Goal: Task Accomplishment & Management: Use online tool/utility

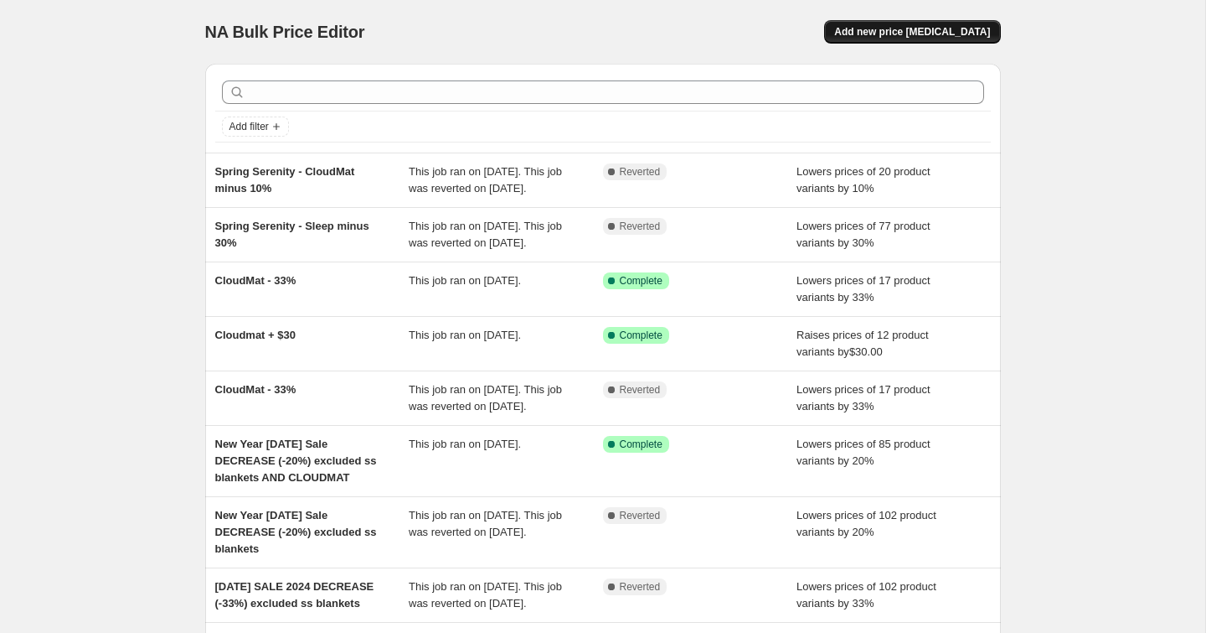
click at [906, 40] on button "Add new price [MEDICAL_DATA]" at bounding box center [912, 31] width 176 height 23
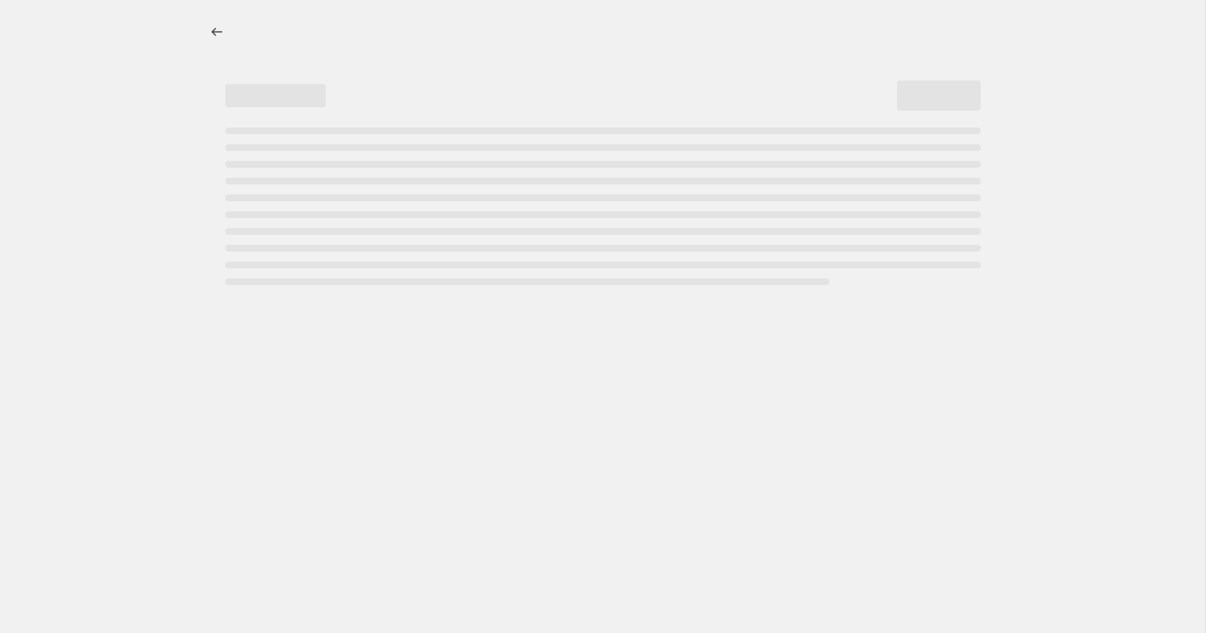
select select "percentage"
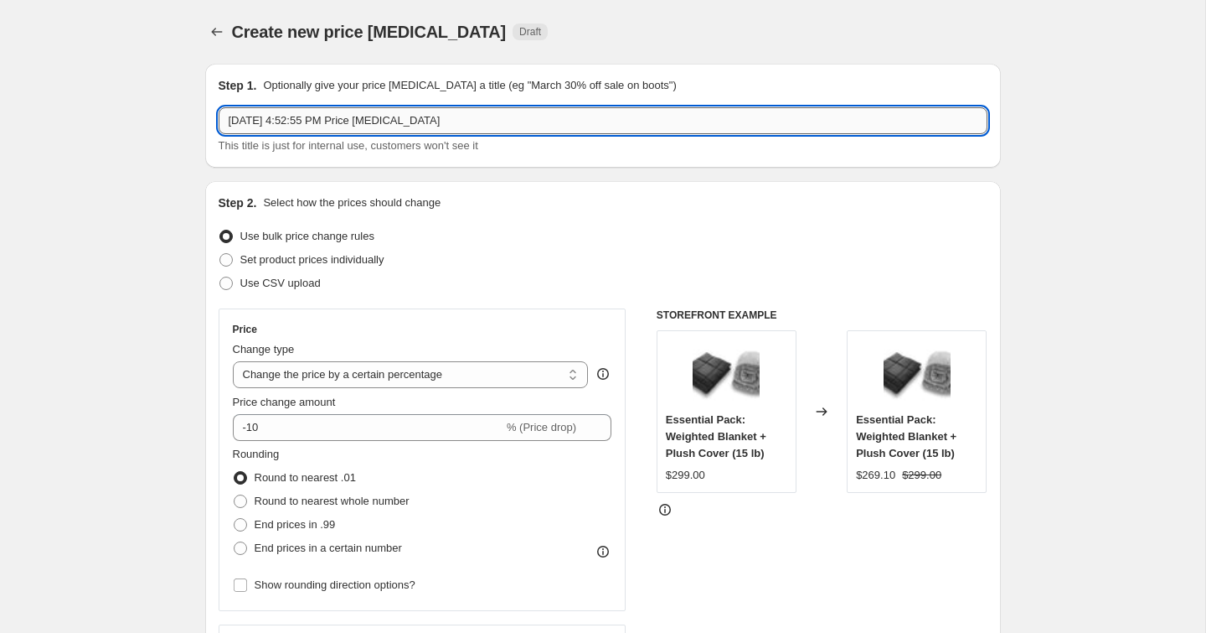
click at [388, 115] on input "[DATE] 4:52:55 PM Price [MEDICAL_DATA]" at bounding box center [603, 120] width 769 height 27
type input "Fall Sale Step 1 (CloudMat +$10"
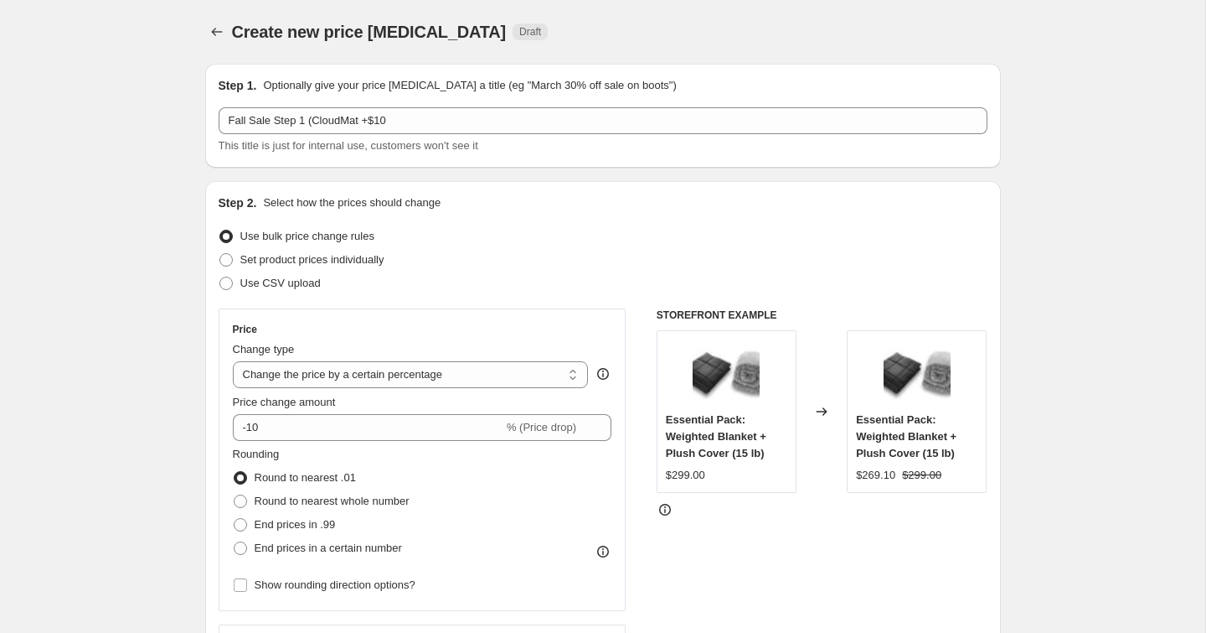
click at [256, 266] on span "Set product prices individually" at bounding box center [312, 259] width 144 height 13
click at [220, 254] on input "Set product prices individually" at bounding box center [220, 253] width 1 height 1
radio input "true"
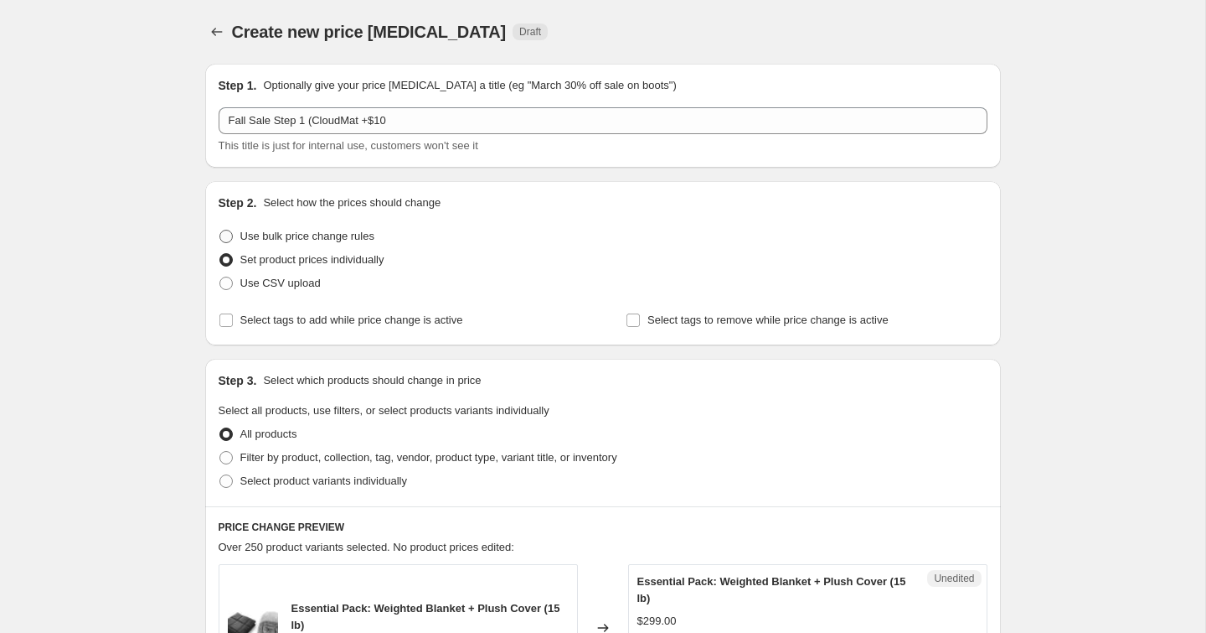
click at [247, 239] on span "Use bulk price change rules" at bounding box center [307, 236] width 134 height 13
click at [220, 230] on input "Use bulk price change rules" at bounding box center [220, 230] width 1 height 1
radio input "true"
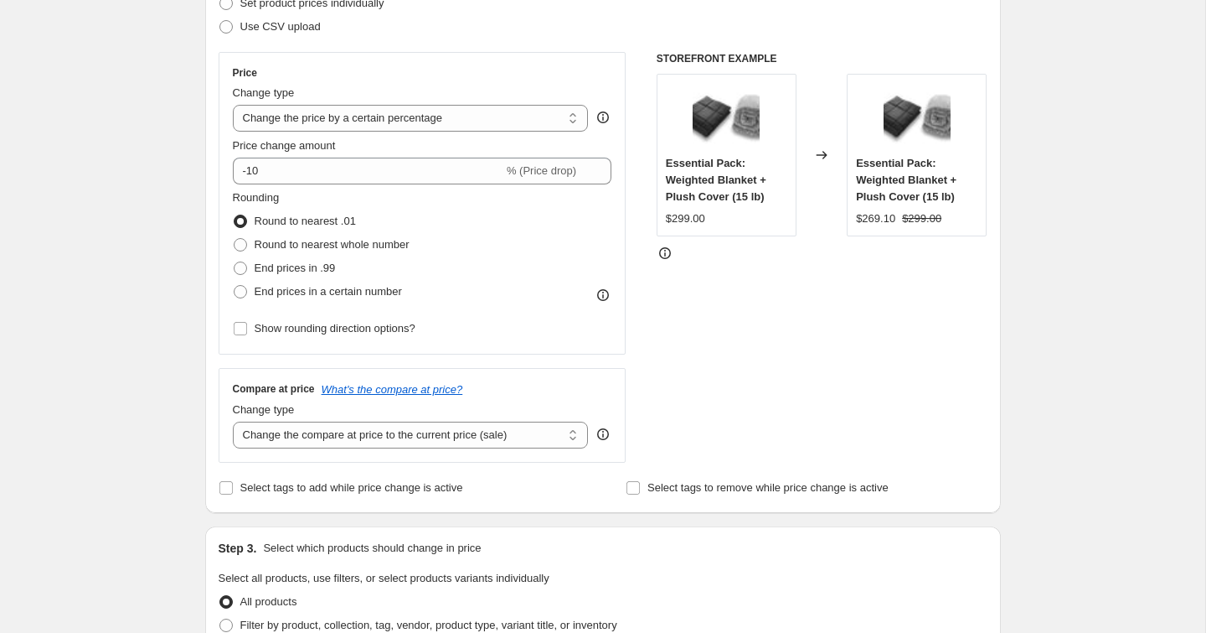
scroll to position [257, 0]
click at [554, 117] on select "Change the price to a certain amount Change the price by a certain amount Chang…" at bounding box center [411, 117] width 356 height 27
select select "to"
click at [233, 104] on select "Change the price to a certain amount Change the price by a certain amount Chang…" at bounding box center [411, 117] width 356 height 27
type input "80.00"
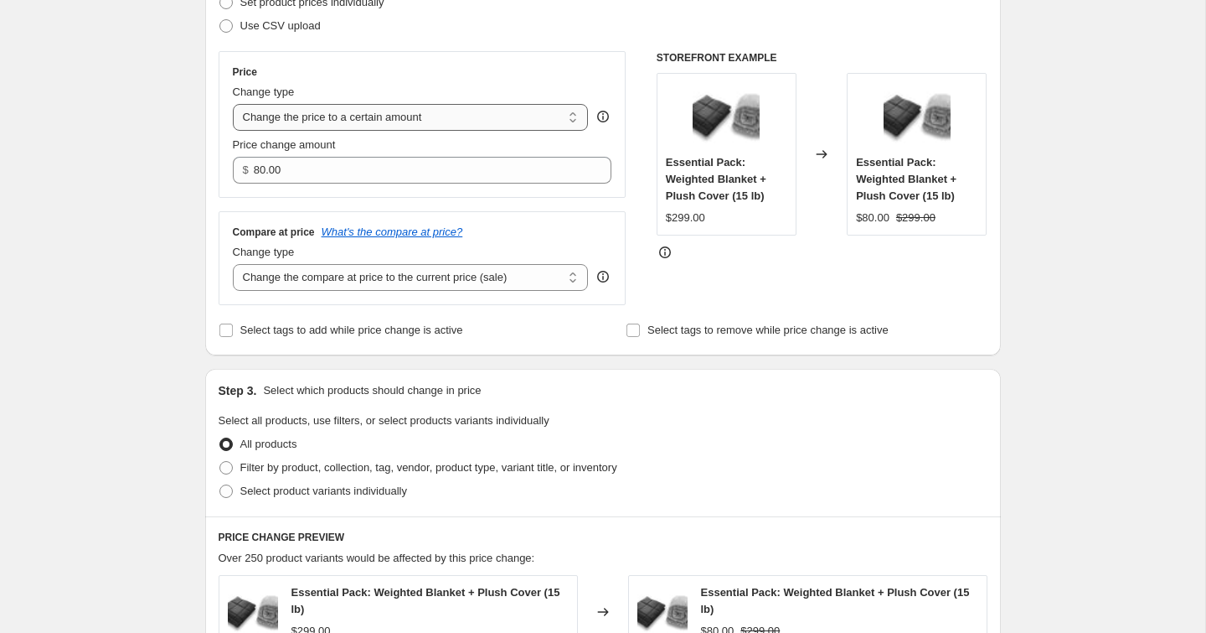
click at [499, 118] on select "Change the price to a certain amount Change the price by a certain amount Chang…" at bounding box center [411, 117] width 356 height 27
select select "by"
click at [233, 104] on select "Change the price to a certain amount Change the price by a certain amount Chang…" at bounding box center [411, 117] width 356 height 27
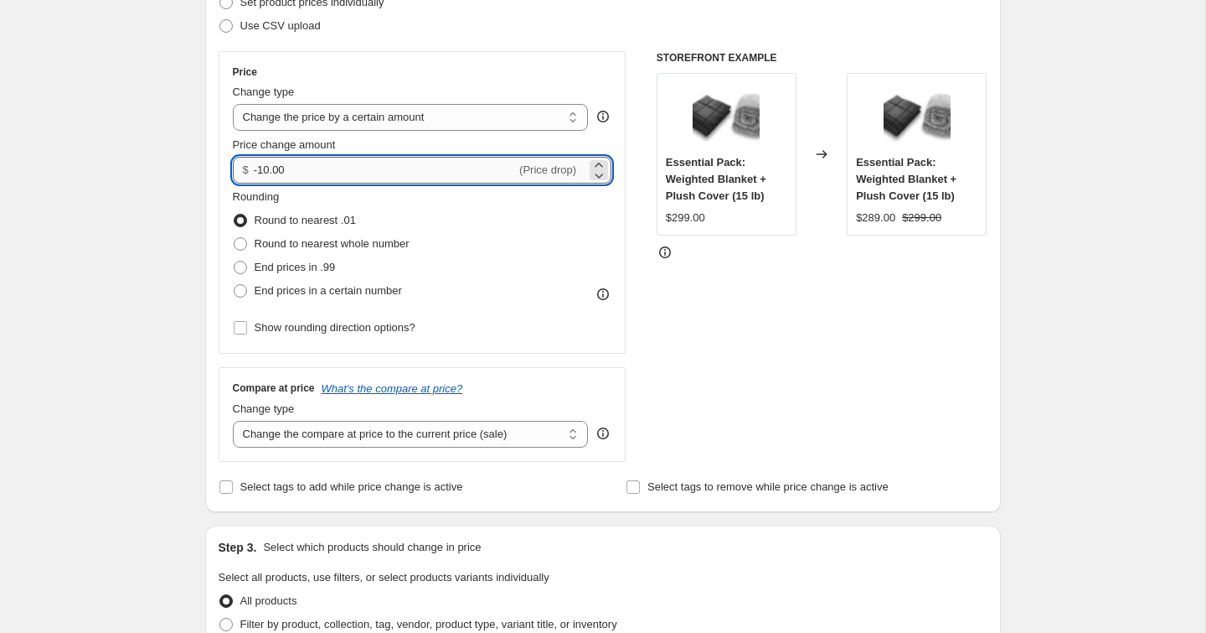
click at [430, 175] on input "-10.00" at bounding box center [385, 170] width 262 height 27
type input "10.00"
click at [164, 301] on div "Create new price [MEDICAL_DATA]. This page is ready Create new price [MEDICAL_D…" at bounding box center [603, 594] width 1206 height 1702
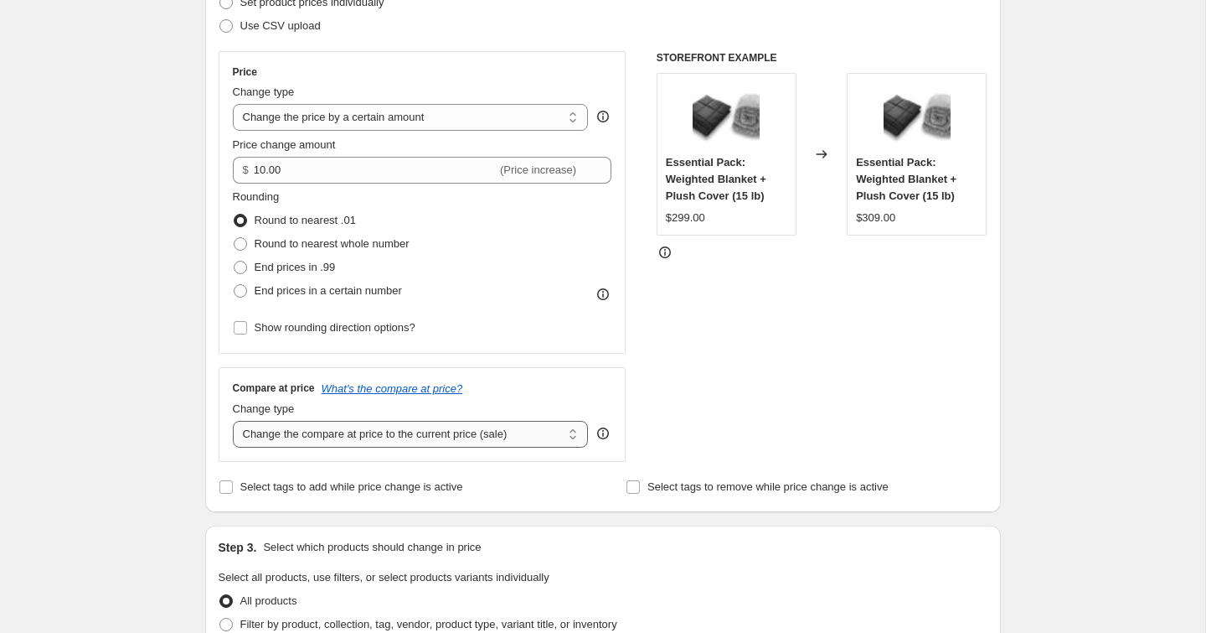
click at [339, 436] on select "Change the compare at price to the current price (sale) Change the compare at p…" at bounding box center [411, 434] width 356 height 27
select select "remove"
click at [233, 421] on select "Change the compare at price to the current price (sale) Change the compare at p…" at bounding box center [411, 434] width 356 height 27
click at [202, 477] on div "Step 1. Optionally give your price [MEDICAL_DATA] a title (eg "March 30% off sa…" at bounding box center [596, 567] width 809 height 1549
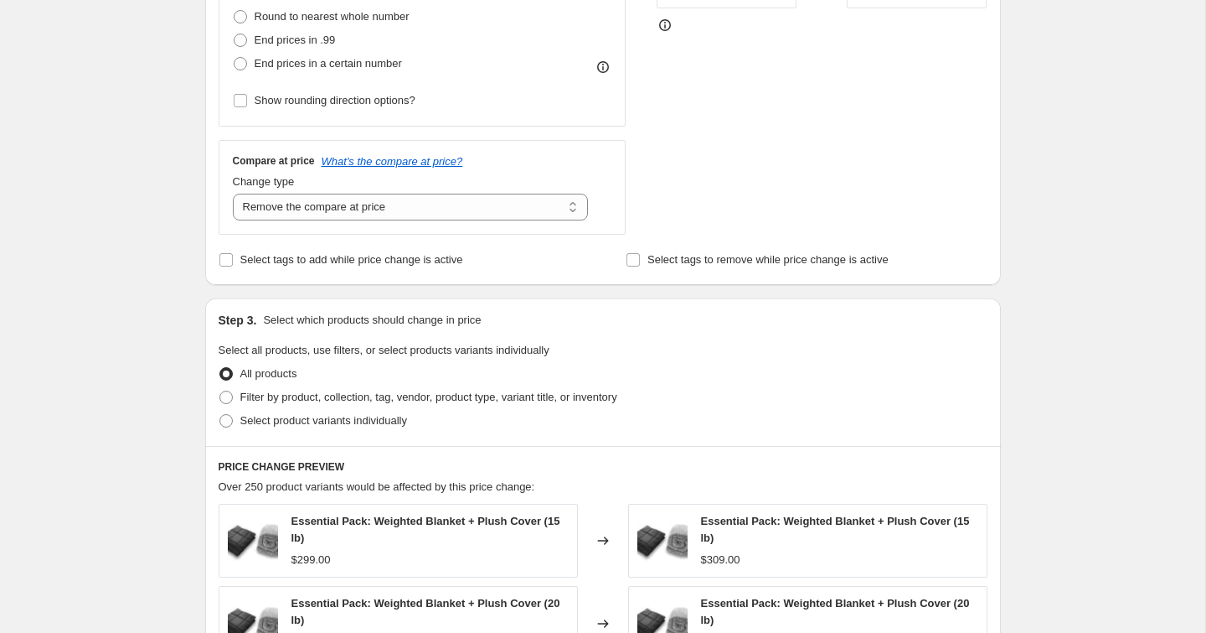
scroll to position [487, 0]
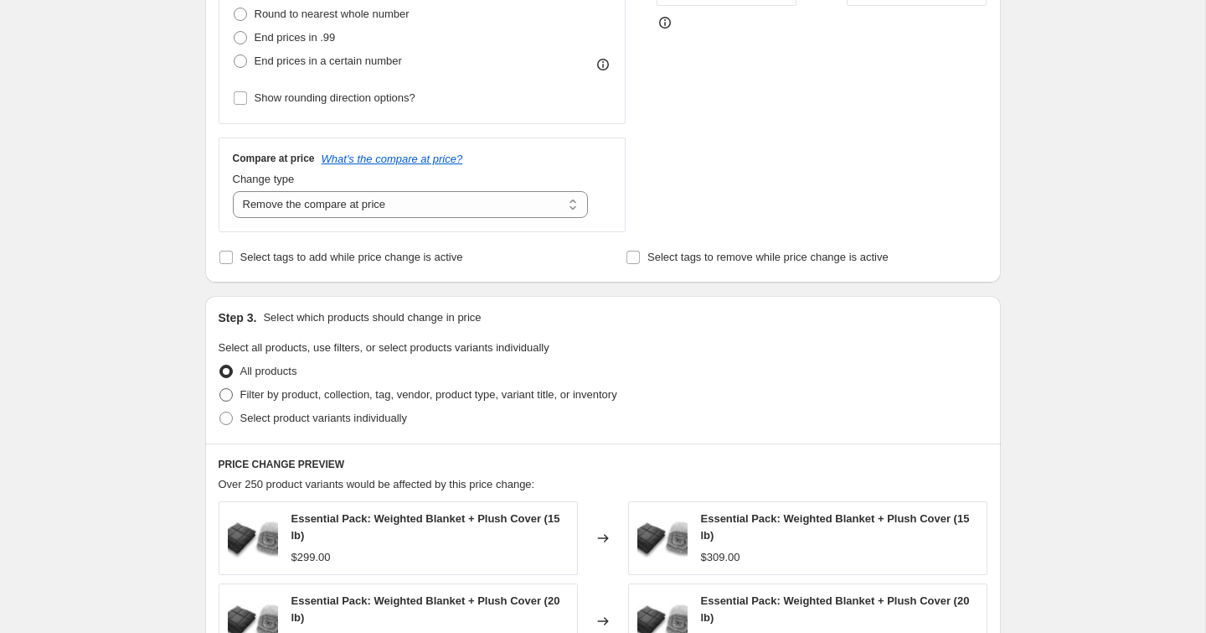
click at [341, 393] on span "Filter by product, collection, tag, vendor, product type, variant title, or inv…" at bounding box center [428, 394] width 377 height 13
click at [220, 389] on input "Filter by product, collection, tag, vendor, product type, variant title, or inv…" at bounding box center [220, 388] width 1 height 1
radio input "true"
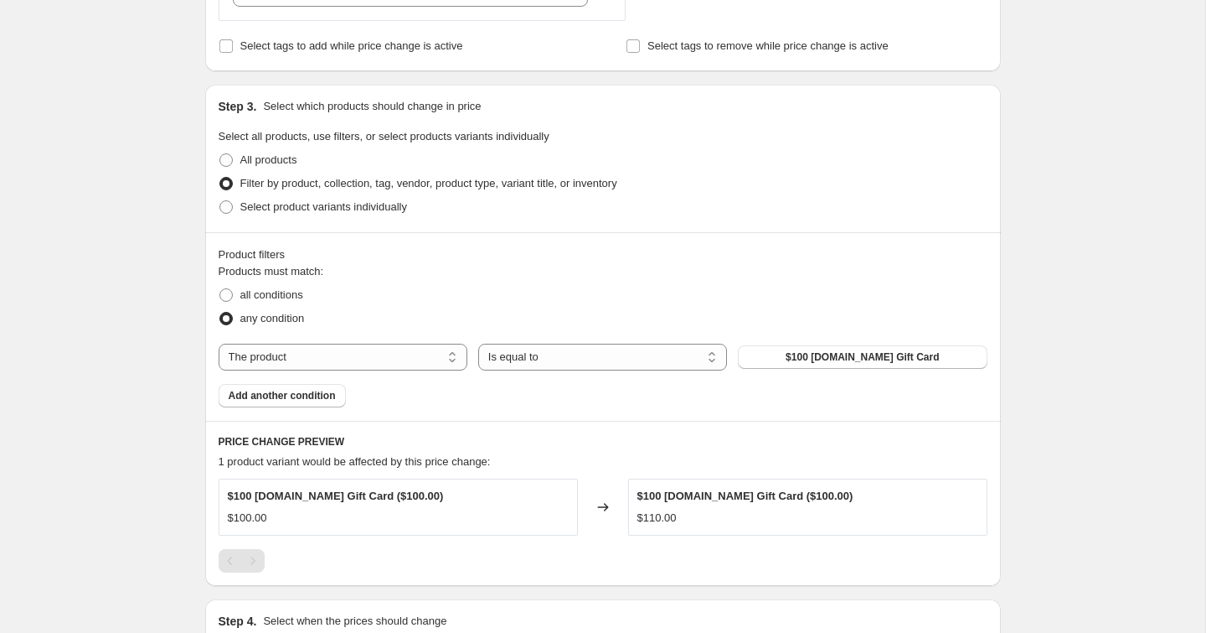
scroll to position [700, 0]
click at [822, 353] on span "$100 [DOMAIN_NAME] Gift Card" at bounding box center [862, 355] width 153 height 13
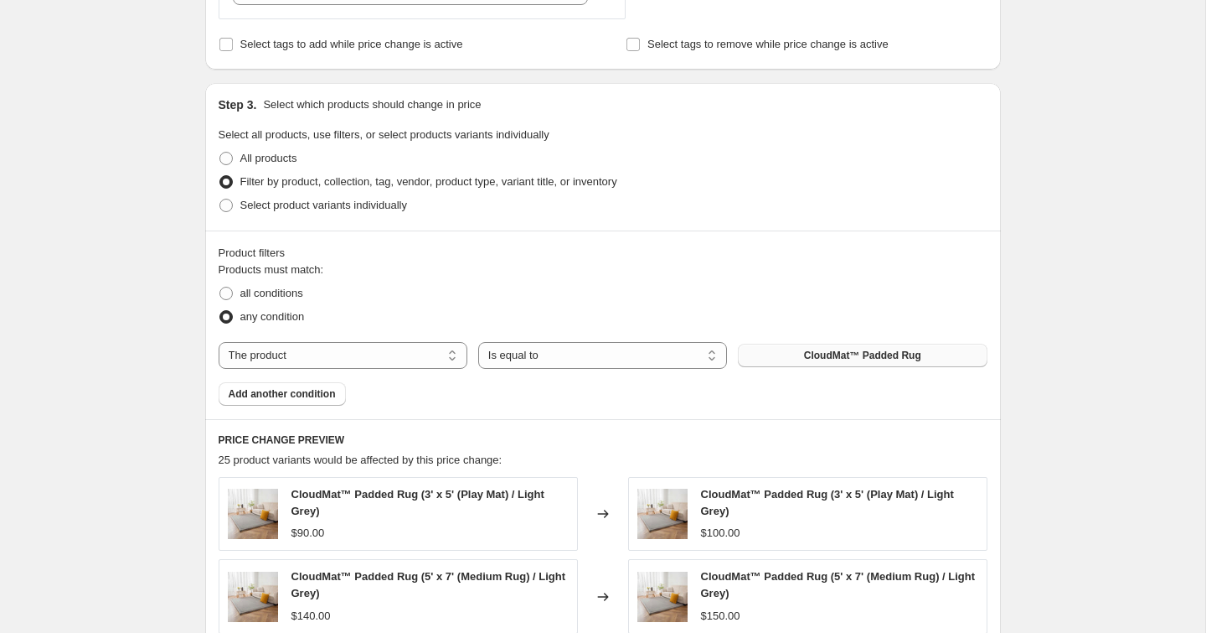
click at [171, 477] on div "Create new price [MEDICAL_DATA]. This page is ready Create new price [MEDICAL_D…" at bounding box center [603, 242] width 1206 height 1885
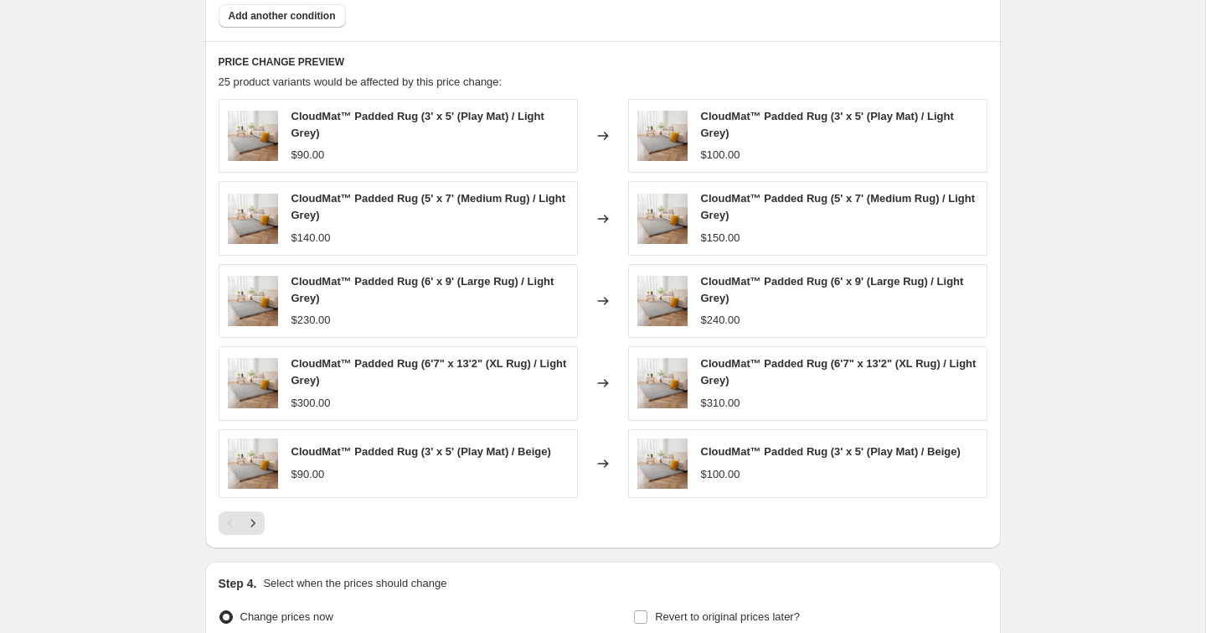
scroll to position [1246, 0]
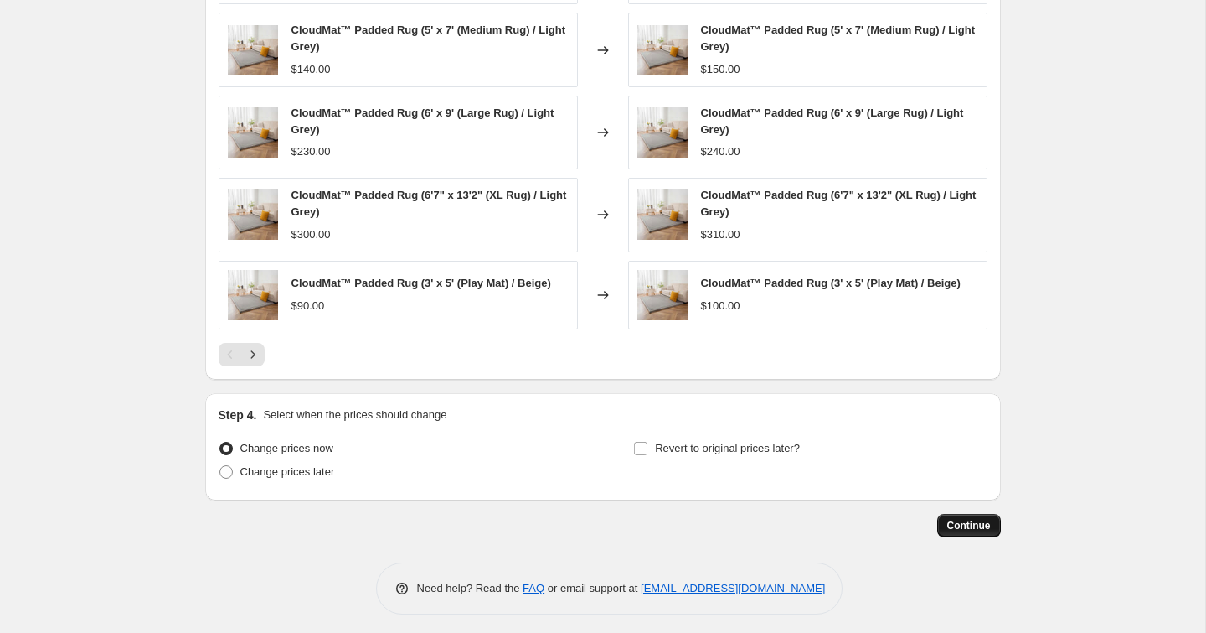
click at [976, 519] on span "Continue" at bounding box center [970, 525] width 44 height 13
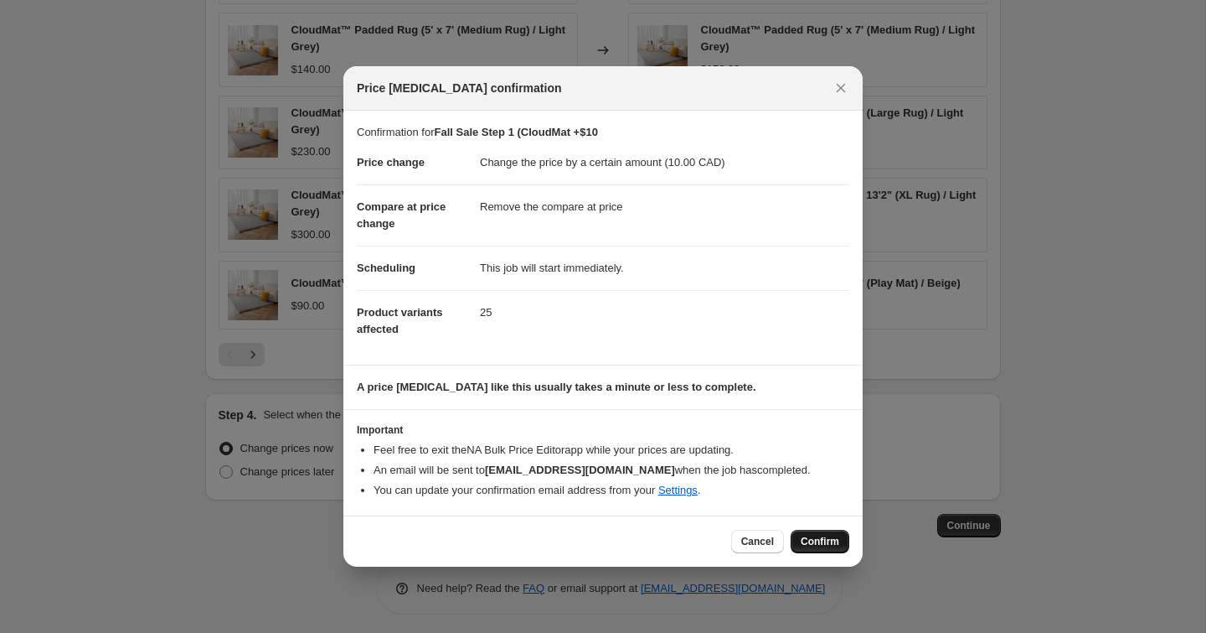
click at [833, 535] on span "Confirm" at bounding box center [820, 541] width 39 height 13
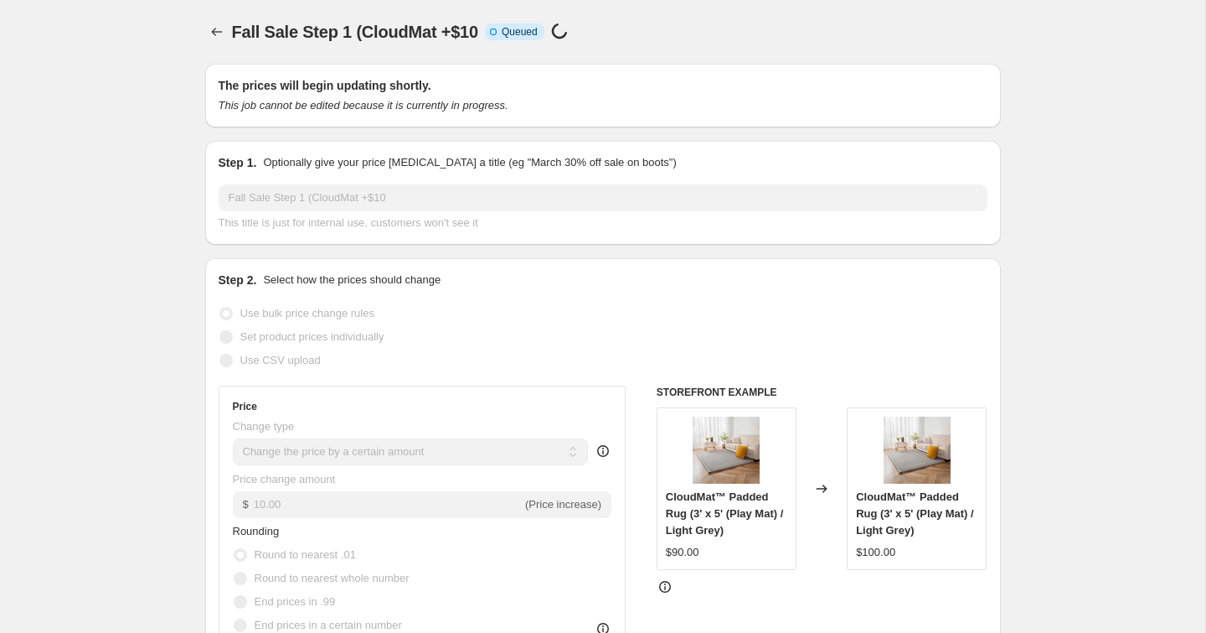
select select "by"
select select "remove"
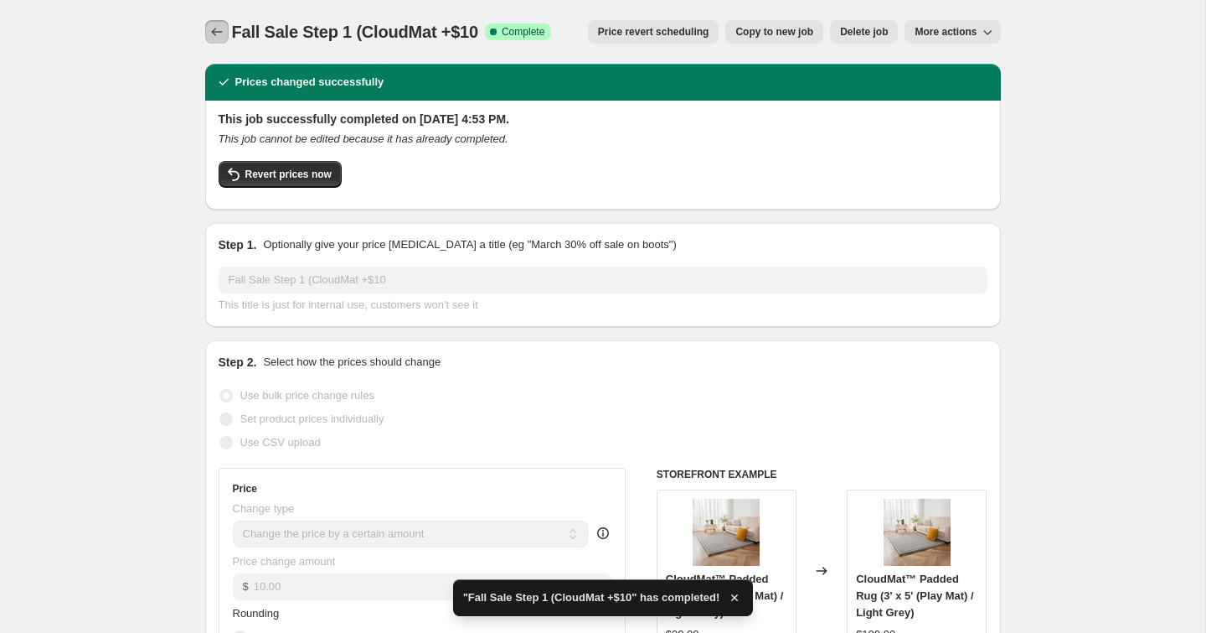
click at [215, 31] on icon "Price change jobs" at bounding box center [217, 31] width 17 height 17
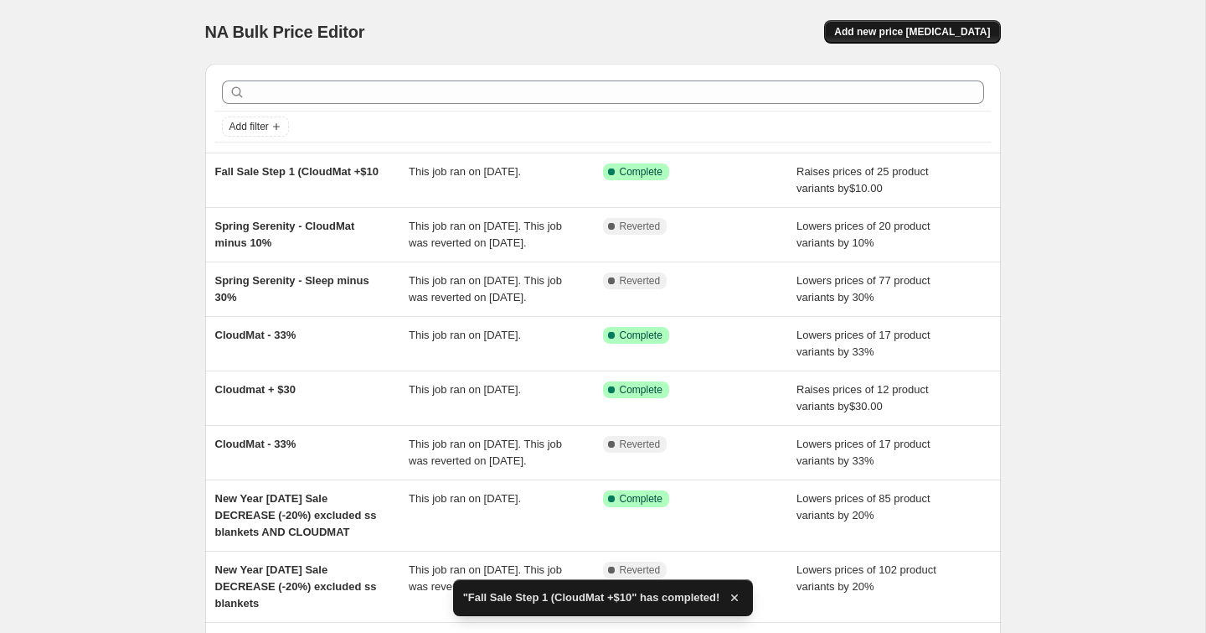
click at [895, 39] on button "Add new price [MEDICAL_DATA]" at bounding box center [912, 31] width 176 height 23
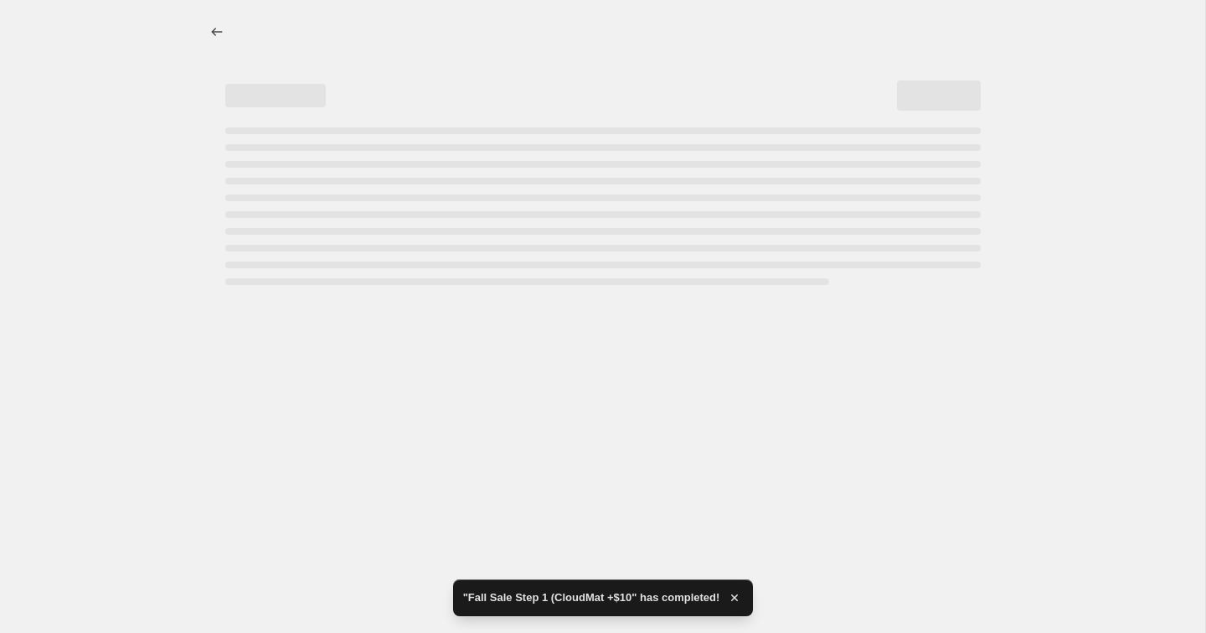
select select "percentage"
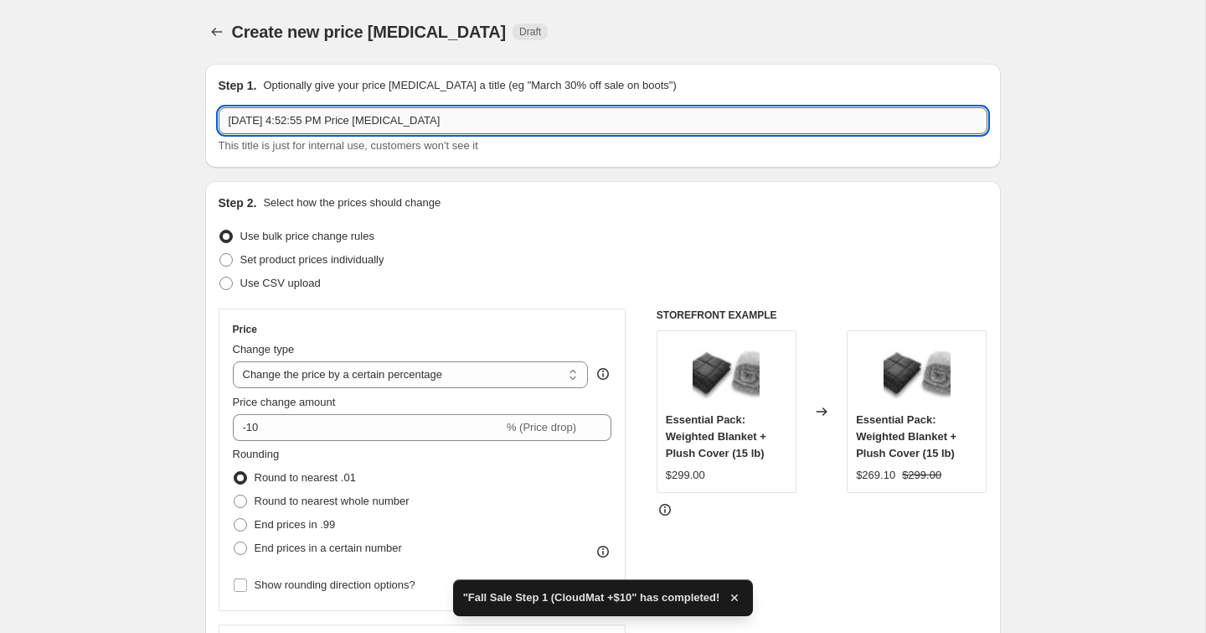
click at [510, 118] on input "[DATE] 4:52:55 PM Price [MEDICAL_DATA]" at bounding box center [603, 120] width 769 height 27
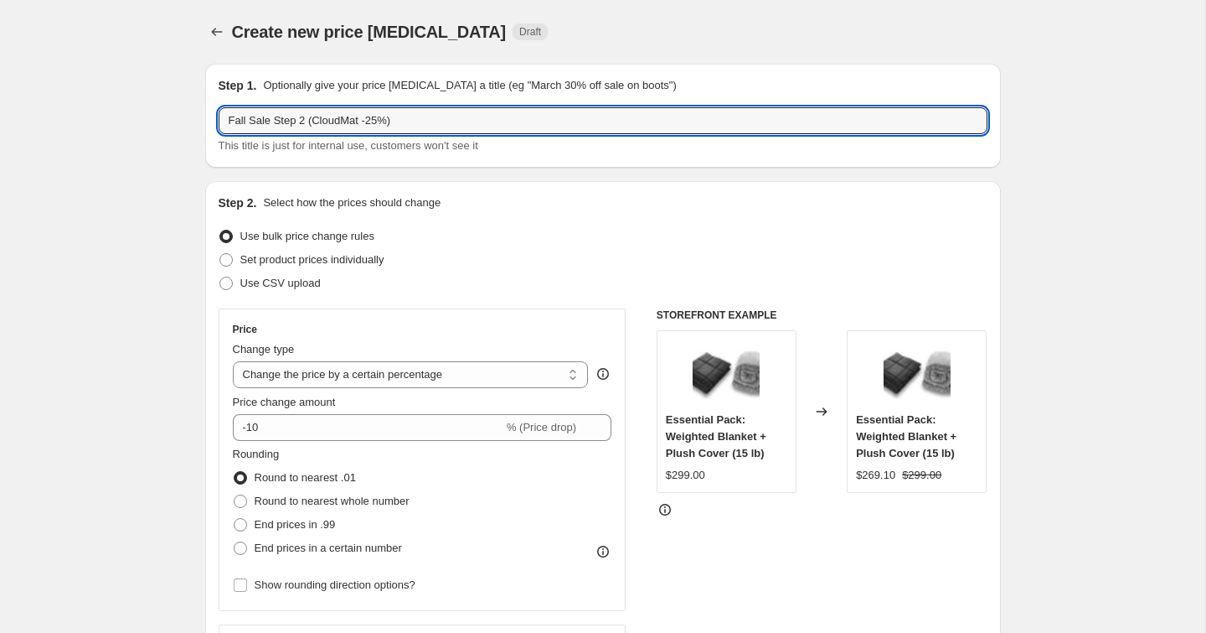
type input "Fall Sale Step 2 (CloudMat -25%)"
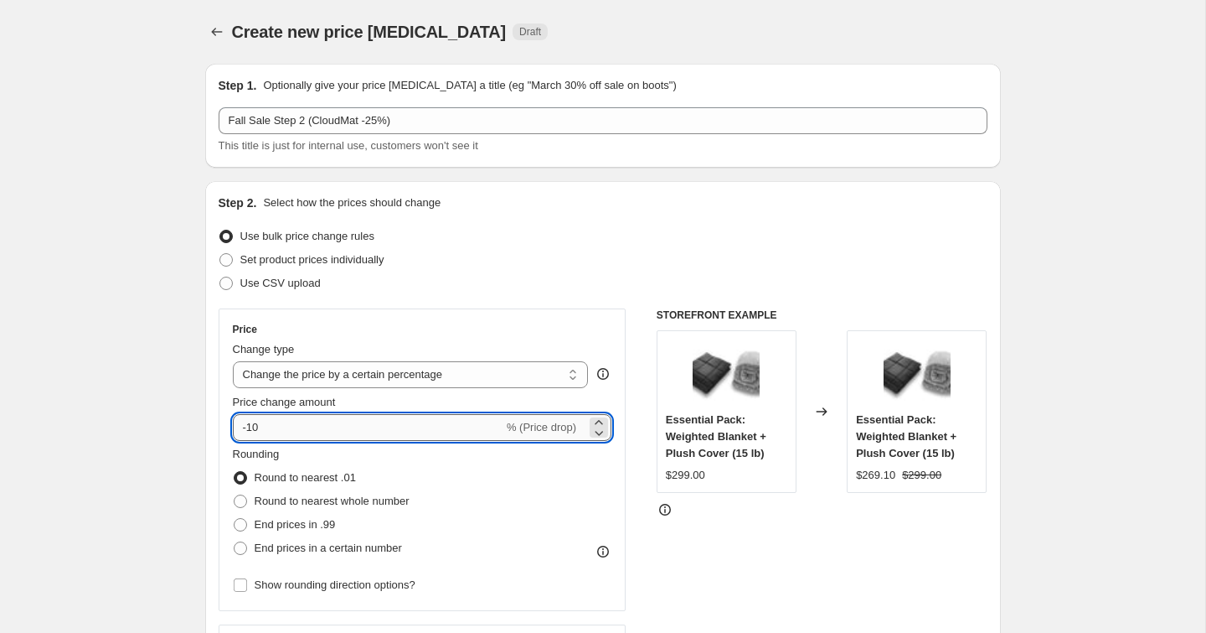
click at [307, 431] on input "-10" at bounding box center [368, 427] width 271 height 27
type input "-1"
type input "-25"
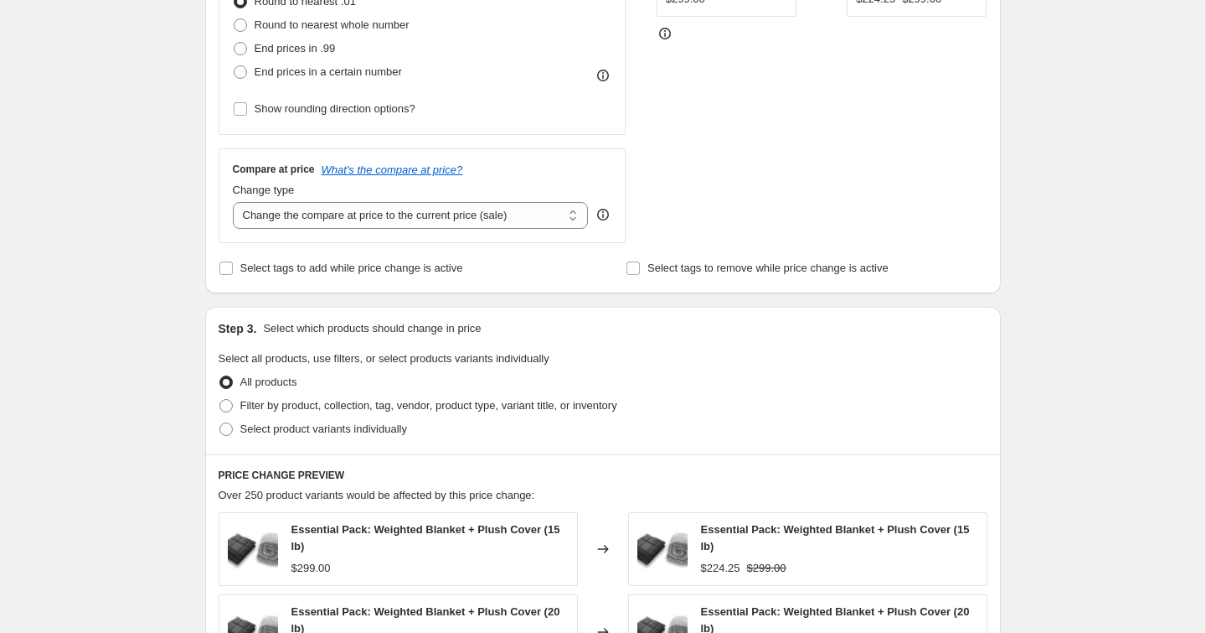
scroll to position [478, 0]
click at [271, 402] on span "Filter by product, collection, tag, vendor, product type, variant title, or inv…" at bounding box center [428, 403] width 377 height 13
click at [220, 398] on input "Filter by product, collection, tag, vendor, product type, variant title, or inv…" at bounding box center [220, 397] width 1 height 1
radio input "true"
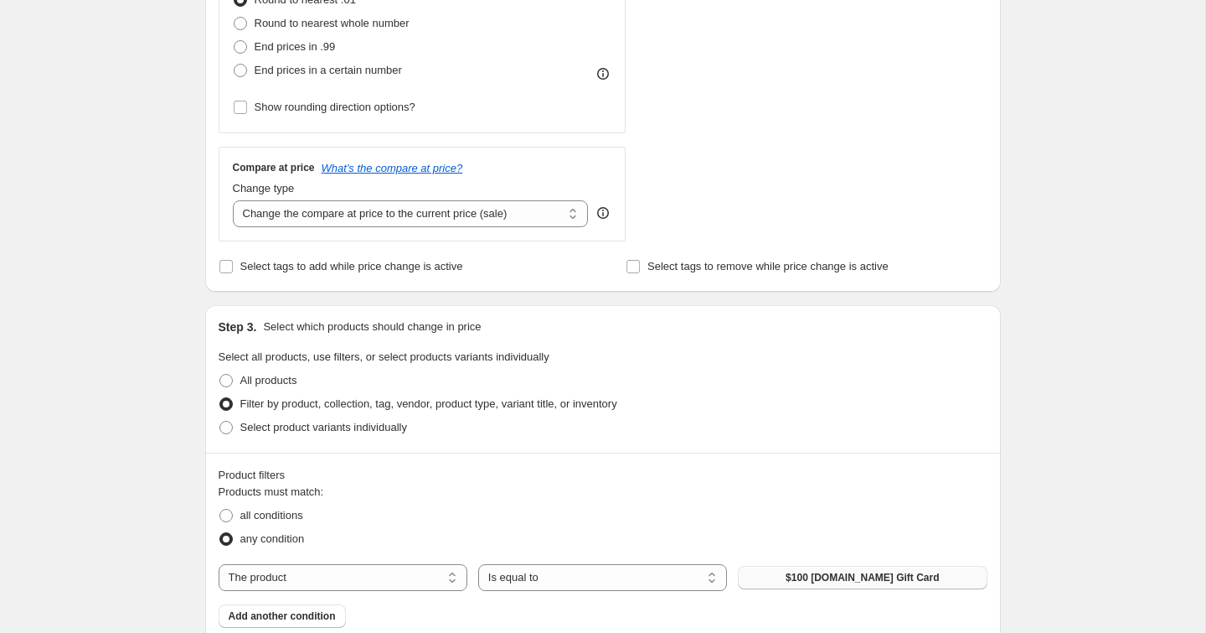
click at [849, 575] on span "$100 [DOMAIN_NAME] Gift Card" at bounding box center [862, 577] width 153 height 13
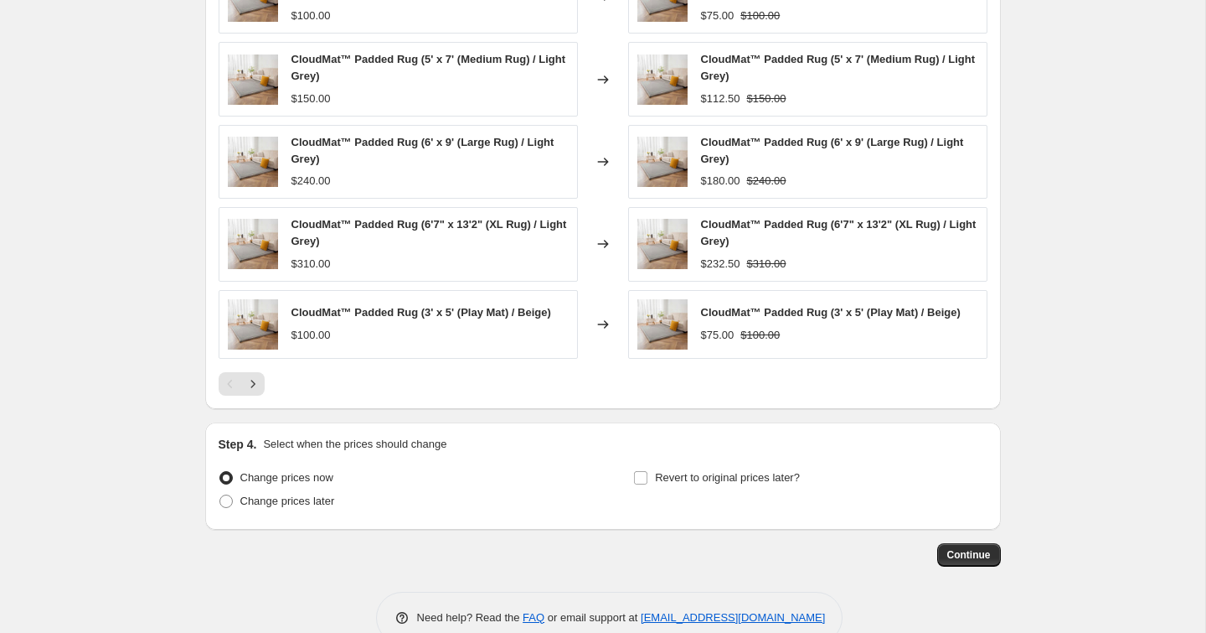
scroll to position [1246, 0]
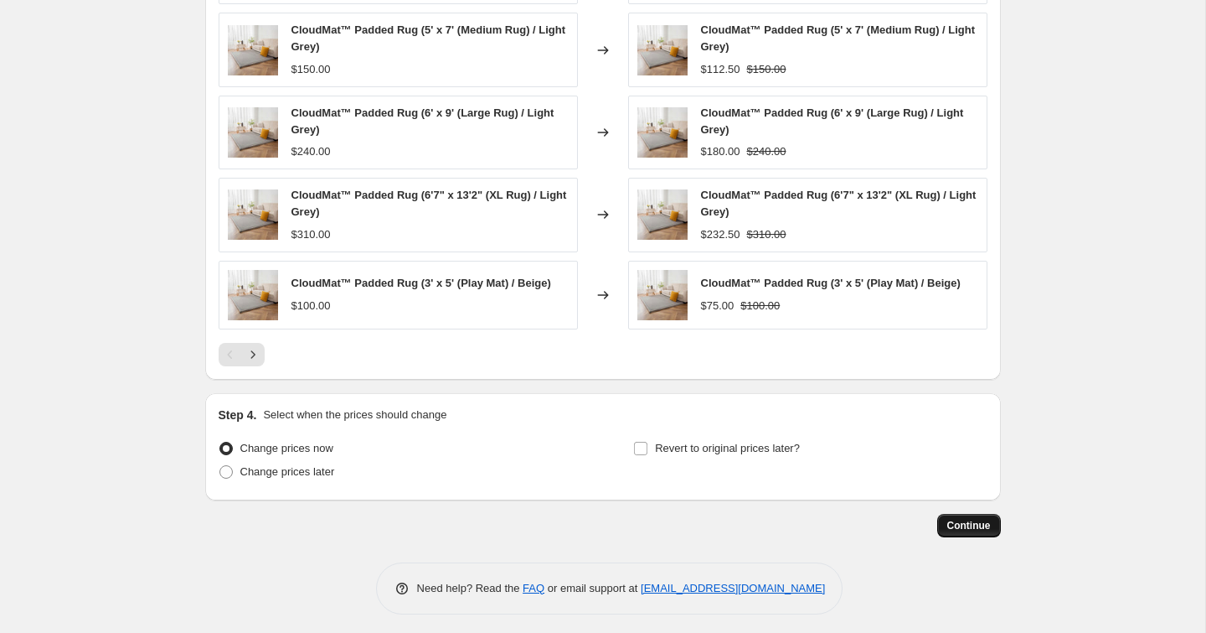
click at [959, 519] on span "Continue" at bounding box center [970, 525] width 44 height 13
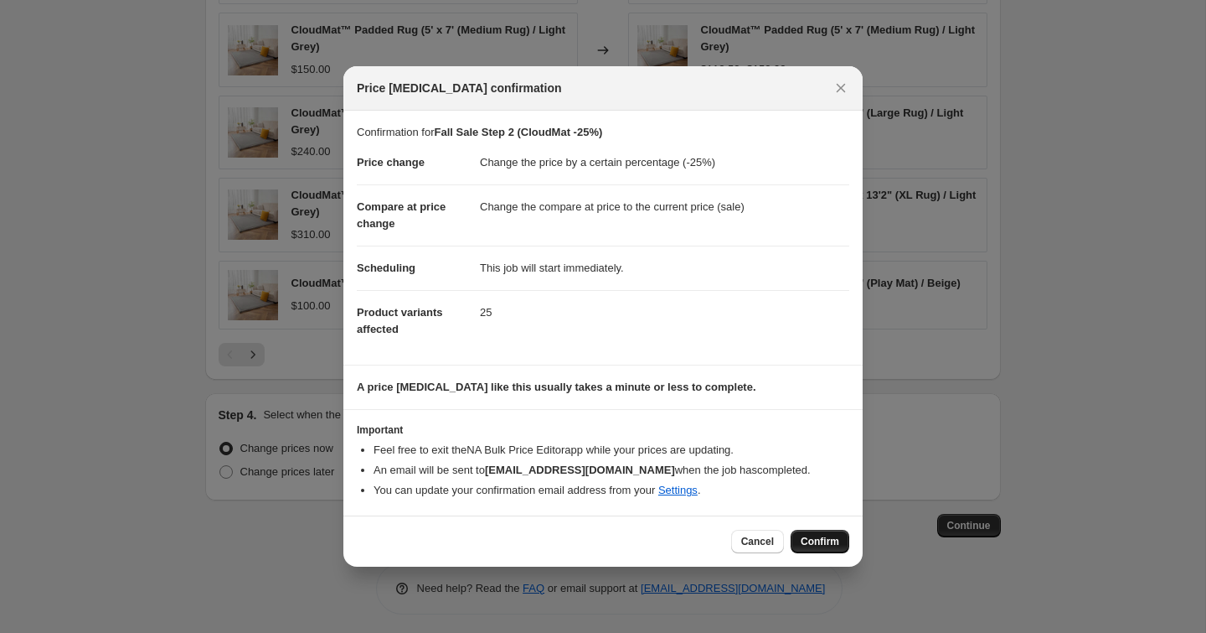
click at [827, 539] on span "Confirm" at bounding box center [820, 541] width 39 height 13
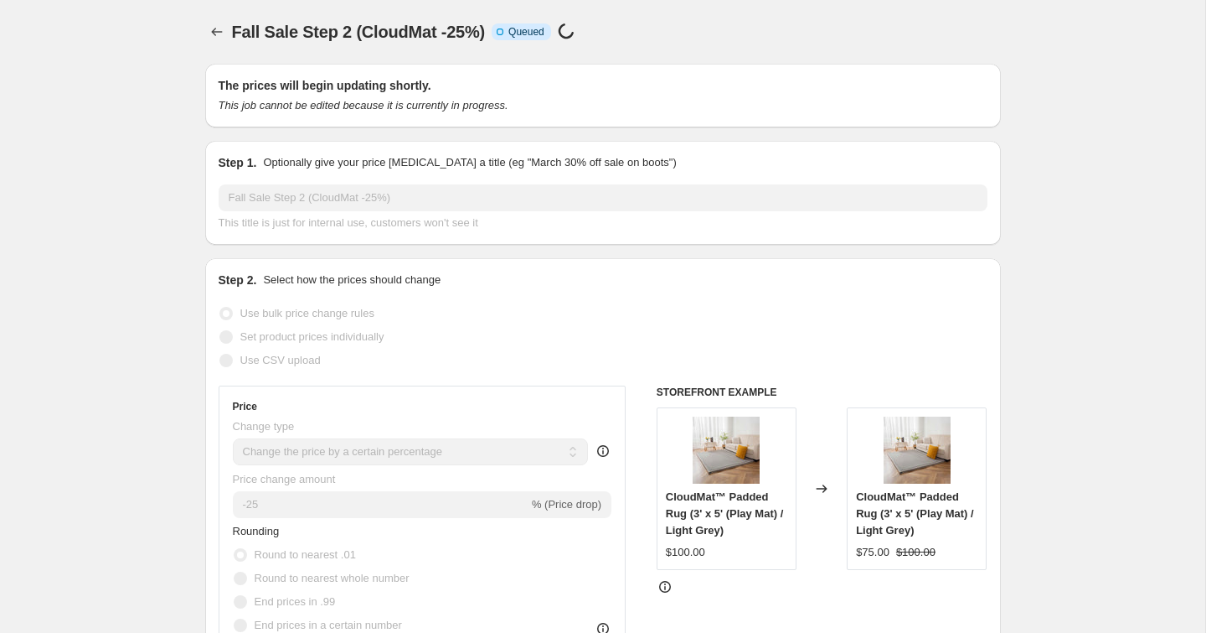
scroll to position [1246, 0]
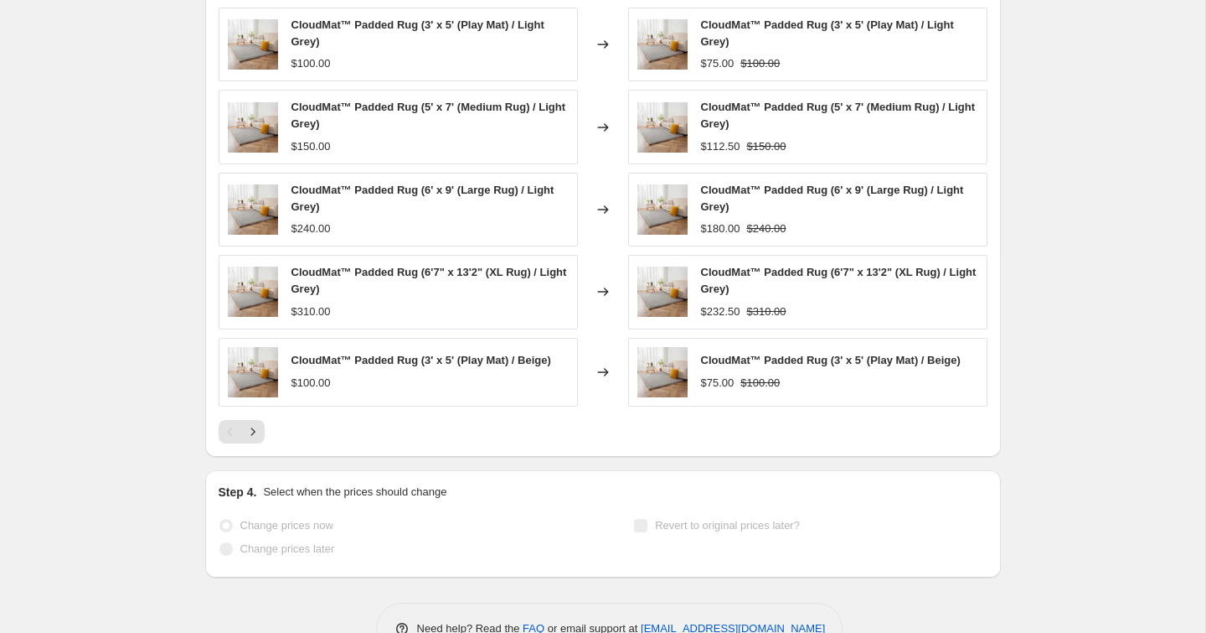
select select "percentage"
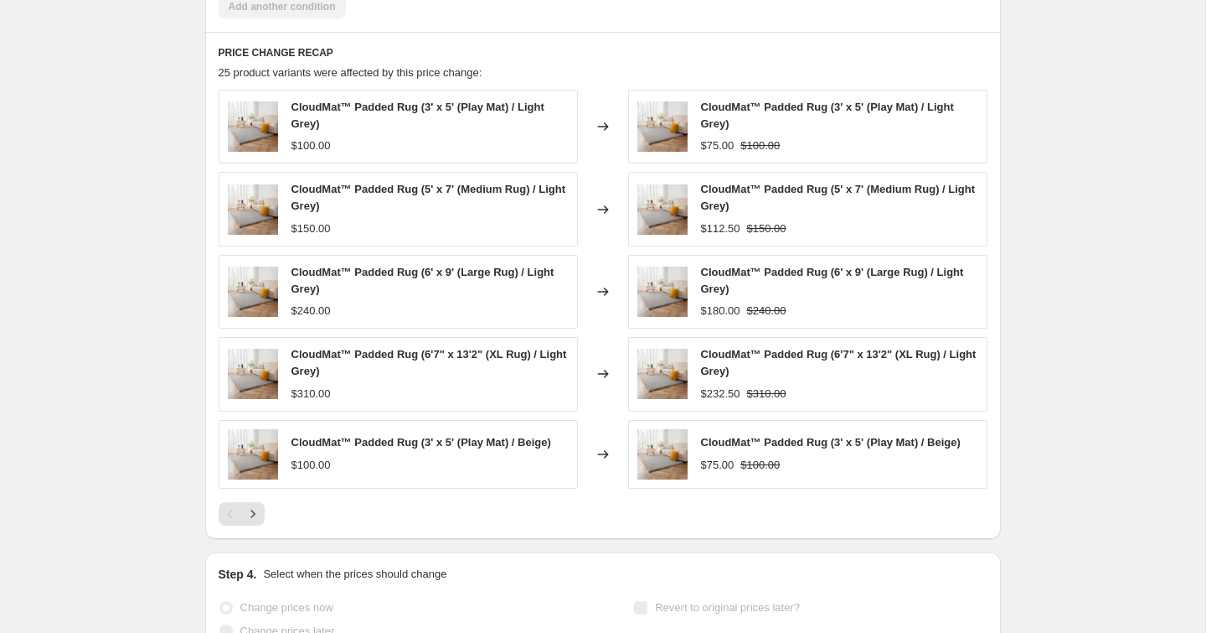
scroll to position [0, 0]
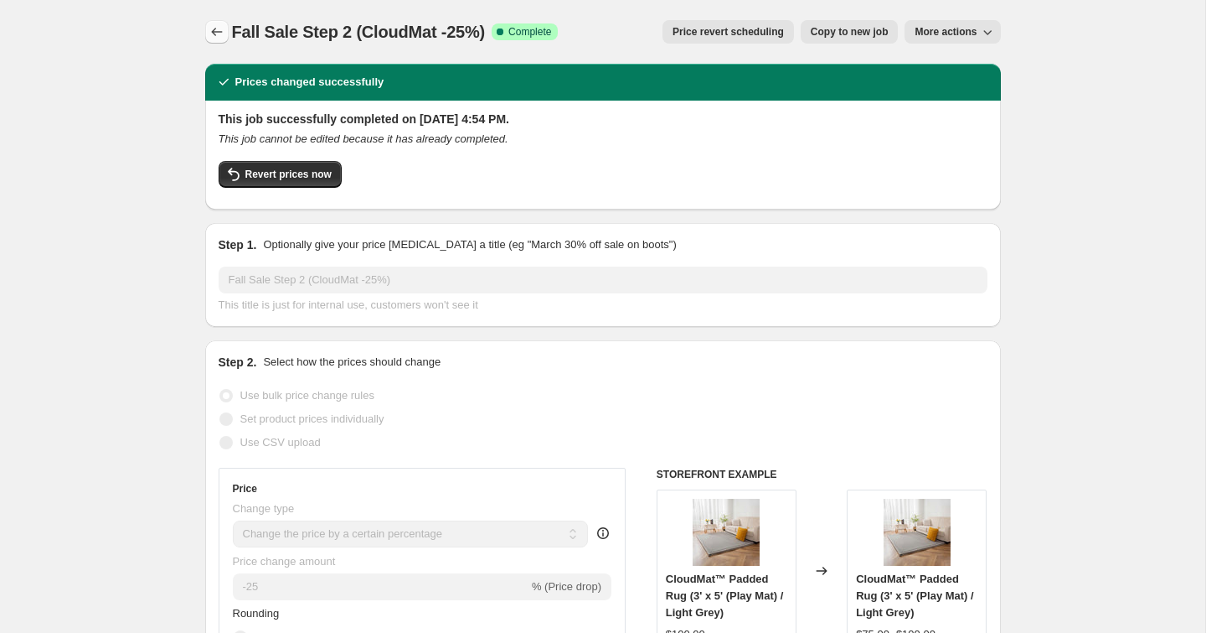
click at [207, 27] on button "Price change jobs" at bounding box center [216, 31] width 23 height 23
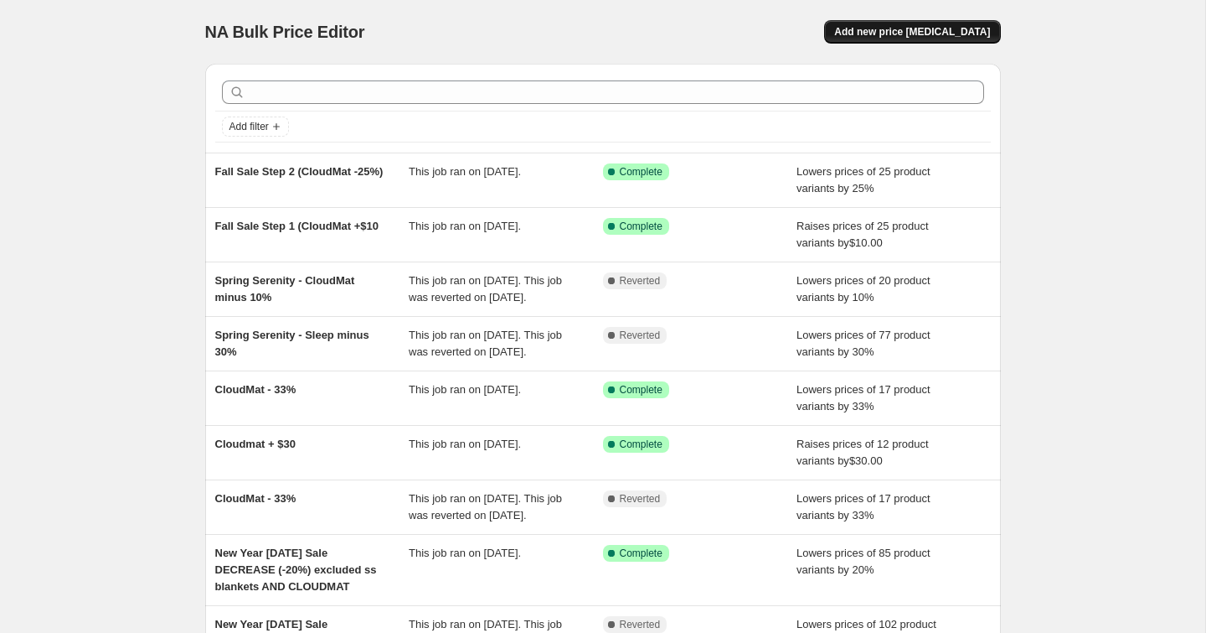
click at [881, 37] on span "Add new price [MEDICAL_DATA]" at bounding box center [912, 31] width 156 height 13
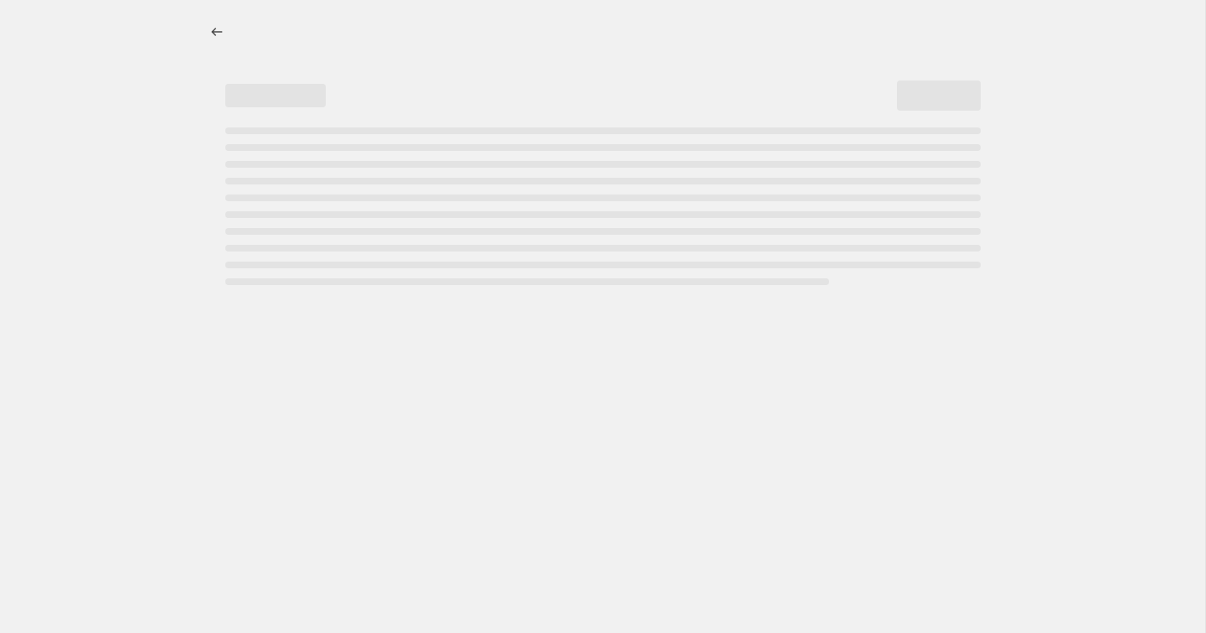
select select "percentage"
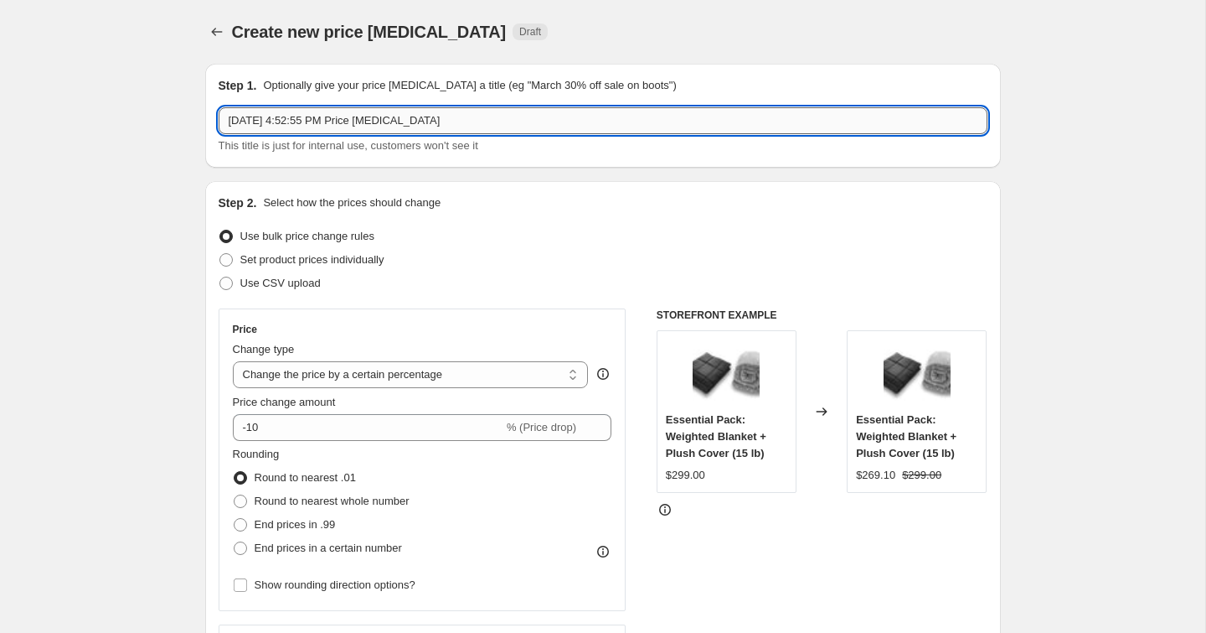
click at [324, 117] on input "[DATE] 4:52:55 PM Price [MEDICAL_DATA]" at bounding box center [603, 120] width 769 height 27
type input "Fall Sale Step 3 (Weighted Blankets -30%)"
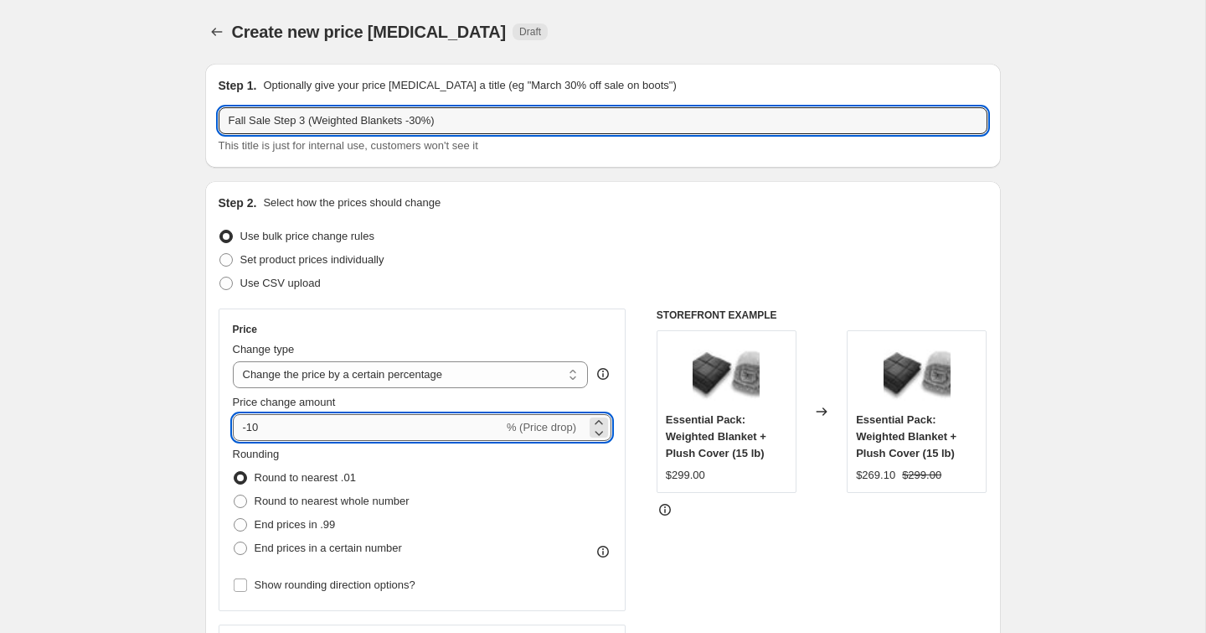
click at [301, 426] on input "-10" at bounding box center [368, 427] width 271 height 27
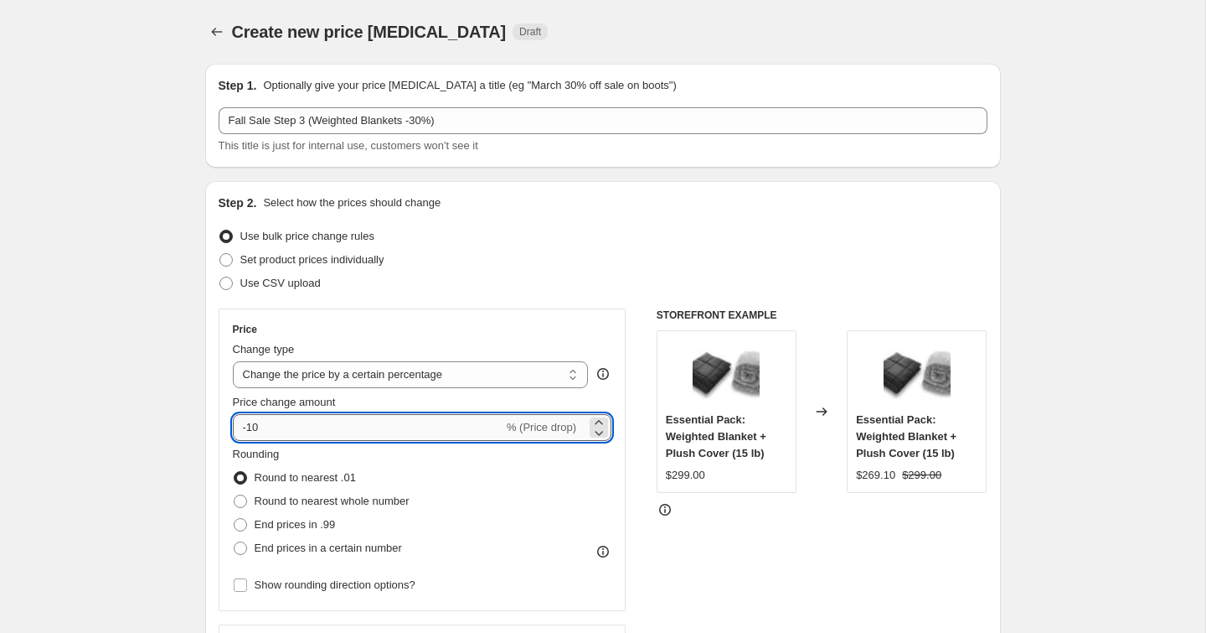
click at [301, 426] on input "-10" at bounding box center [368, 427] width 271 height 27
type input "-1"
type input "-30"
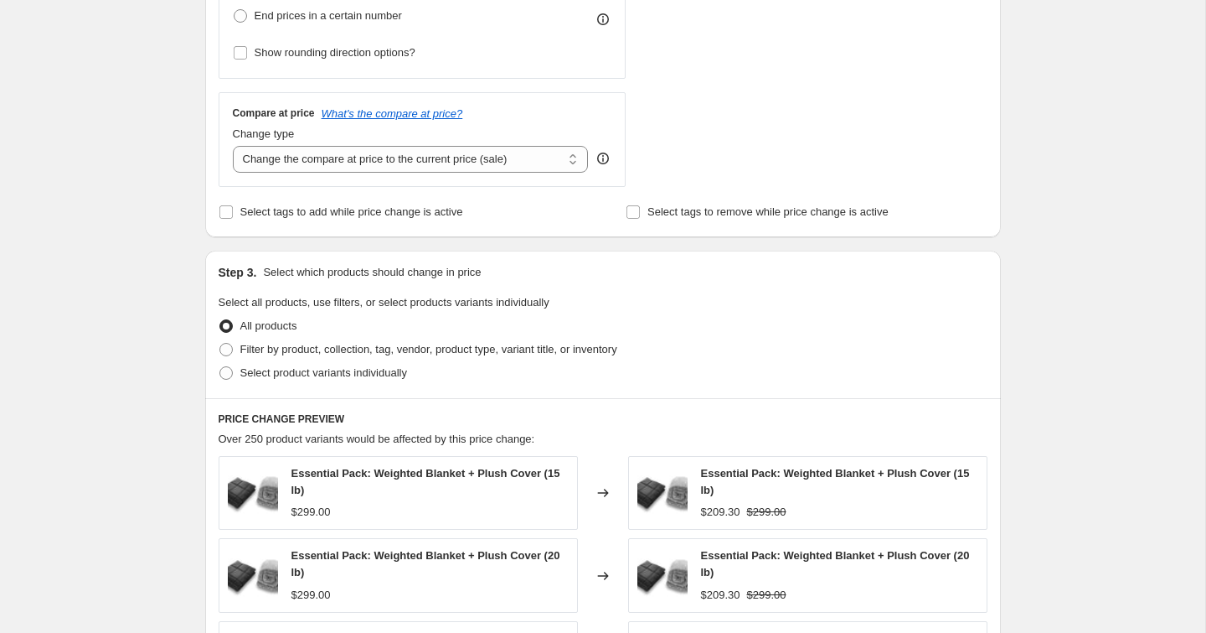
scroll to position [533, 0]
click at [276, 346] on span "Filter by product, collection, tag, vendor, product type, variant title, or inv…" at bounding box center [428, 348] width 377 height 13
click at [220, 343] on input "Filter by product, collection, tag, vendor, product type, variant title, or inv…" at bounding box center [220, 342] width 1 height 1
radio input "true"
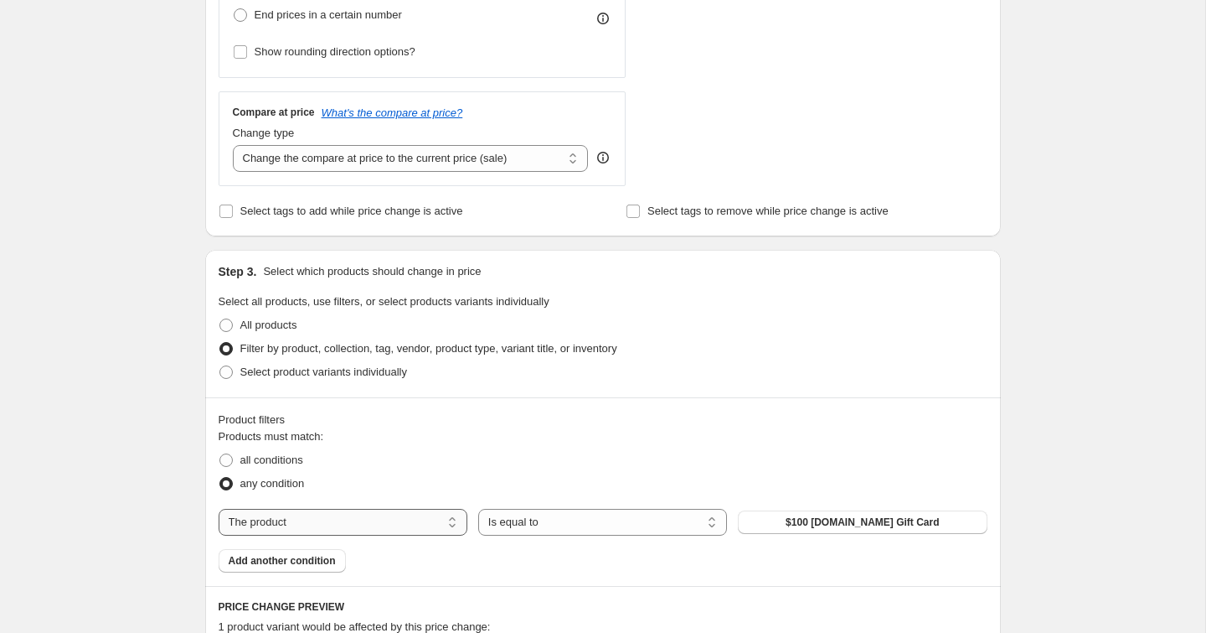
click at [437, 514] on select "The product The product's collection The product's tag The product's vendor The…" at bounding box center [343, 522] width 249 height 27
select select "collection"
click at [773, 522] on button "2.0 Collection" at bounding box center [862, 521] width 249 height 23
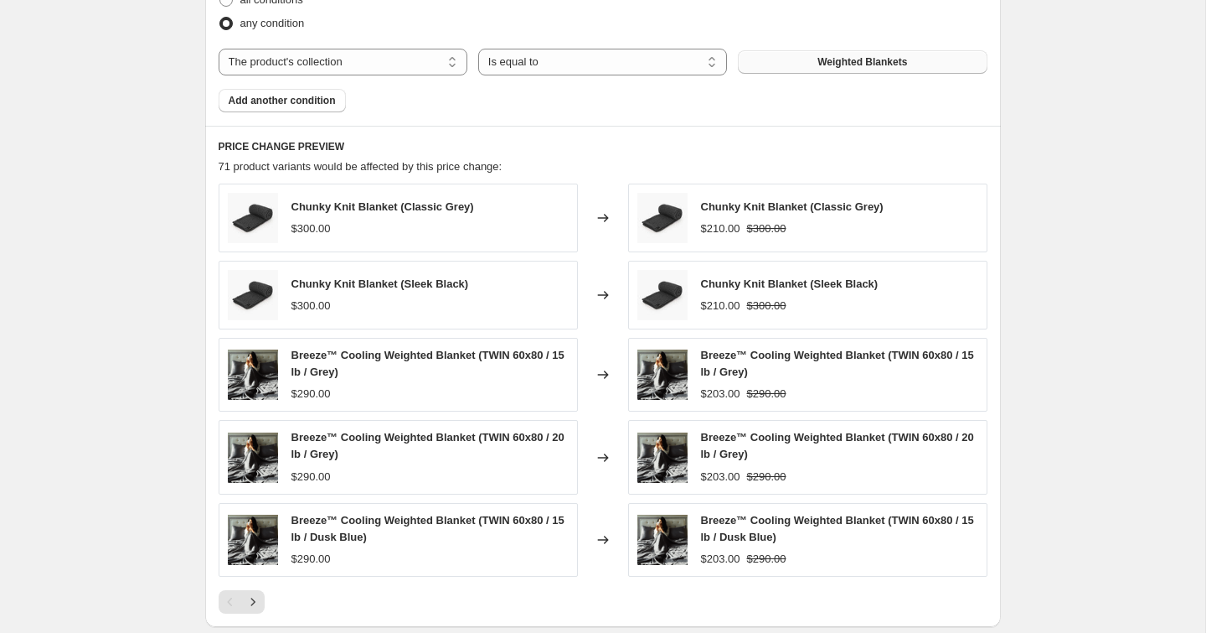
scroll to position [997, 0]
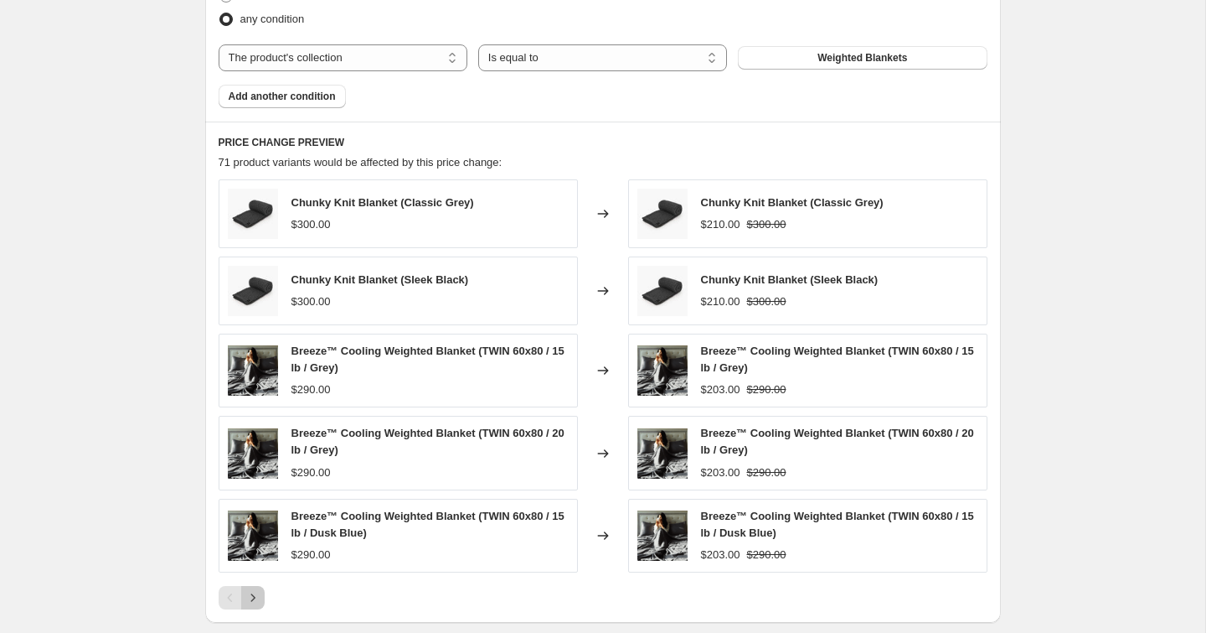
click at [251, 589] on icon "Next" at bounding box center [253, 597] width 17 height 17
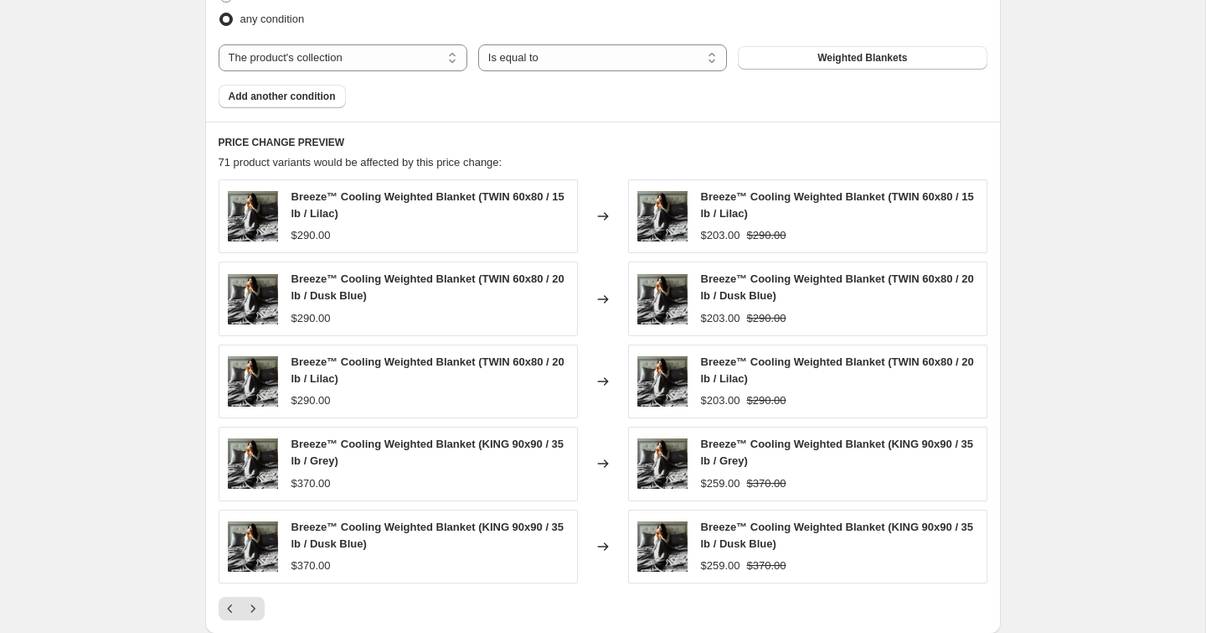
click at [257, 586] on div "Breeze™ Cooling Weighted Blanket (TWIN 60x80 / 15 lb / Lilac) $290.00 Changed t…" at bounding box center [603, 399] width 769 height 441
click at [256, 600] on icon "Next" at bounding box center [253, 608] width 17 height 17
click at [256, 601] on icon "Next" at bounding box center [253, 608] width 17 height 17
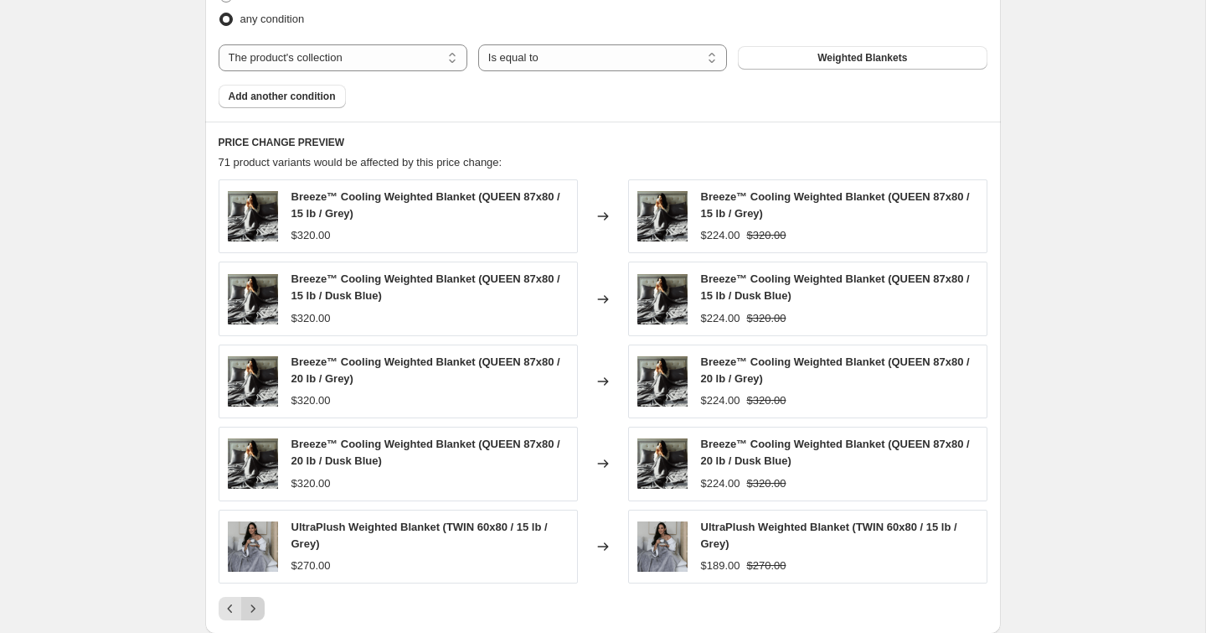
click at [256, 601] on icon "Next" at bounding box center [253, 608] width 17 height 17
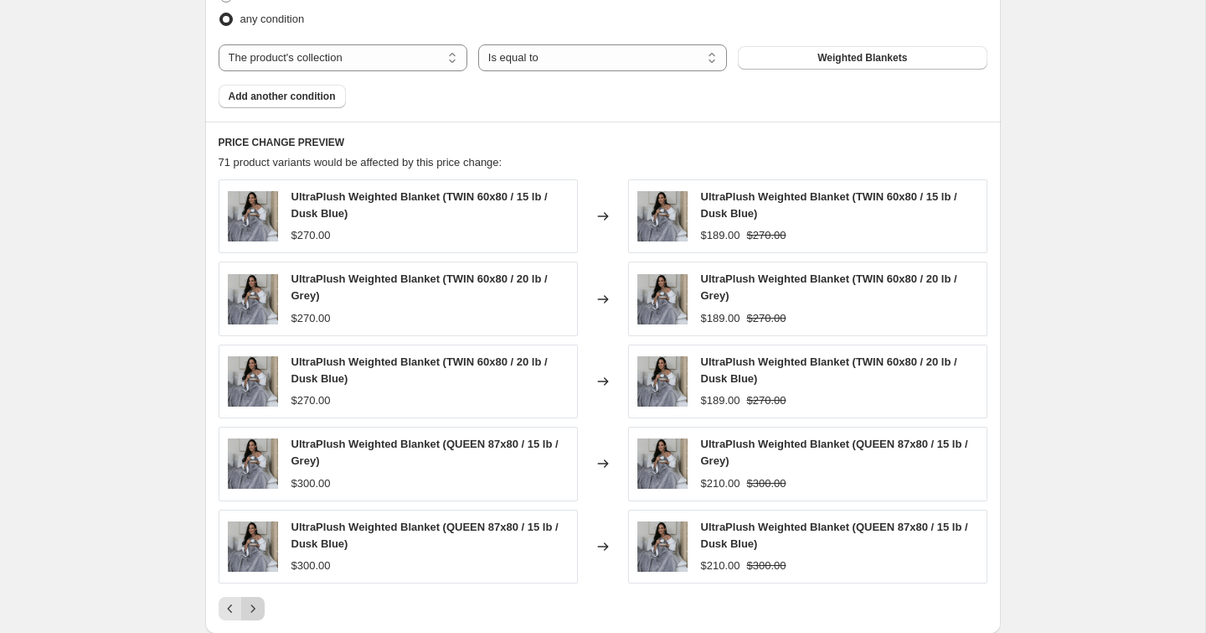
click at [256, 601] on icon "Next" at bounding box center [253, 608] width 17 height 17
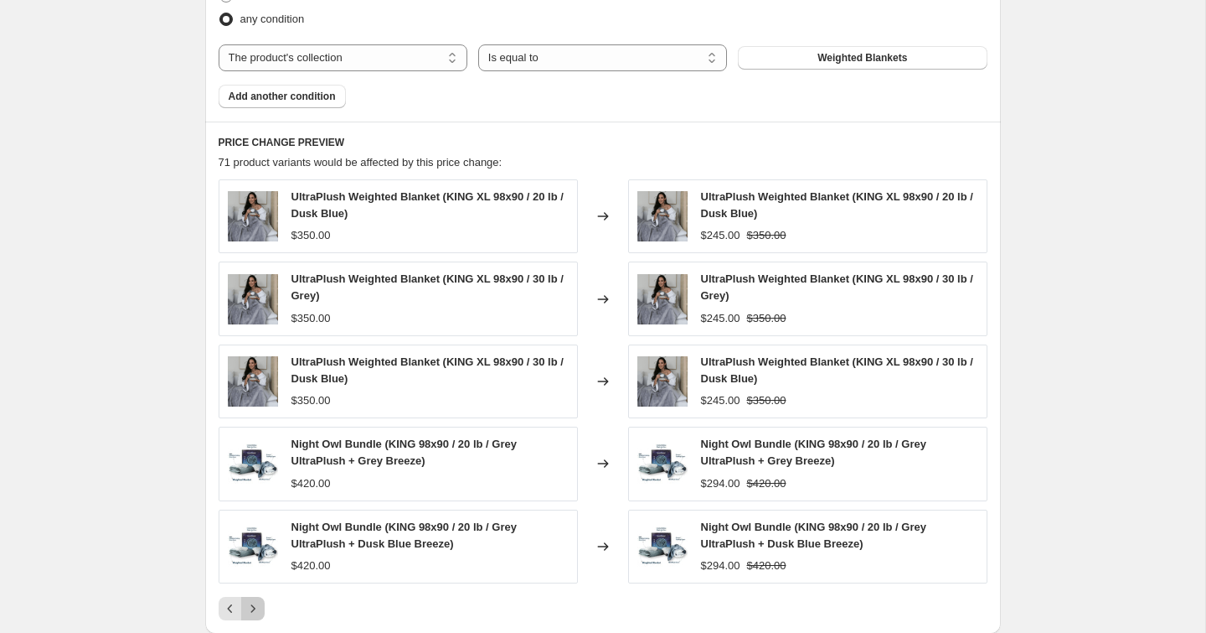
click at [256, 601] on icon "Next" at bounding box center [253, 608] width 17 height 17
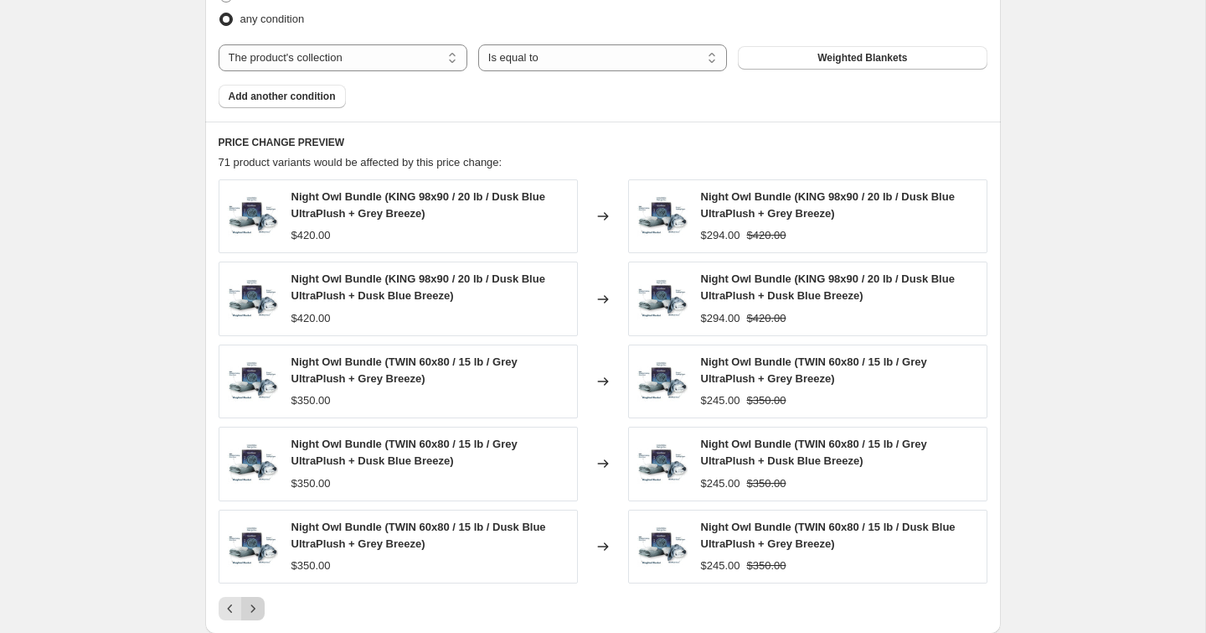
click at [256, 601] on icon "Next" at bounding box center [253, 608] width 17 height 17
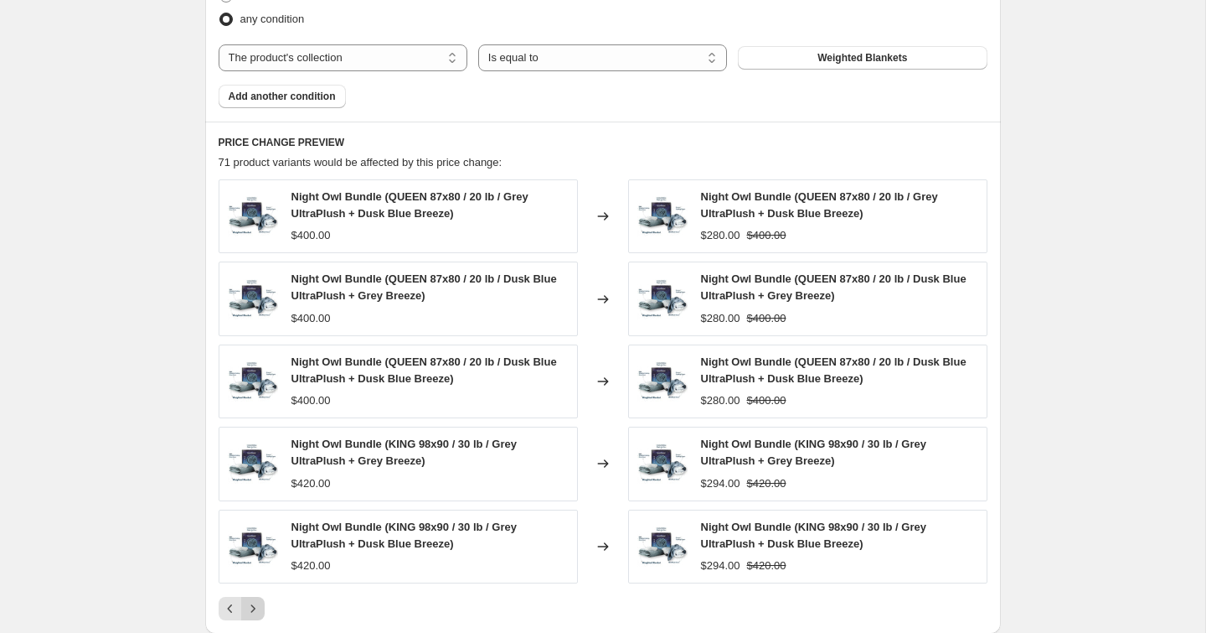
click at [256, 601] on icon "Next" at bounding box center [253, 608] width 17 height 17
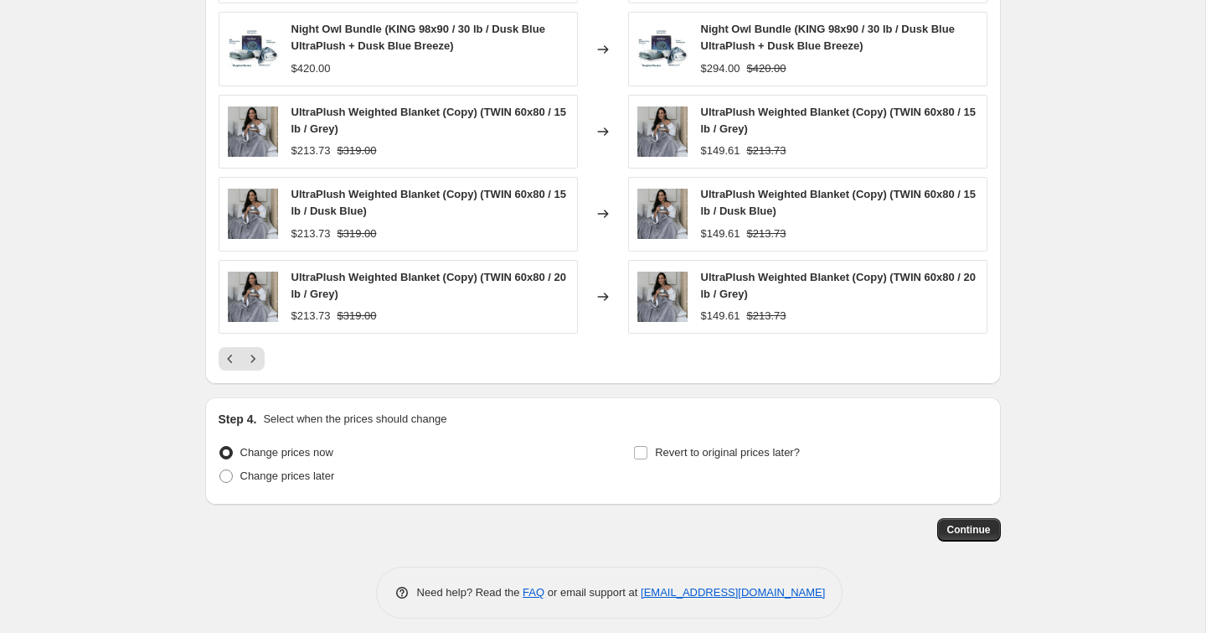
scroll to position [1249, 0]
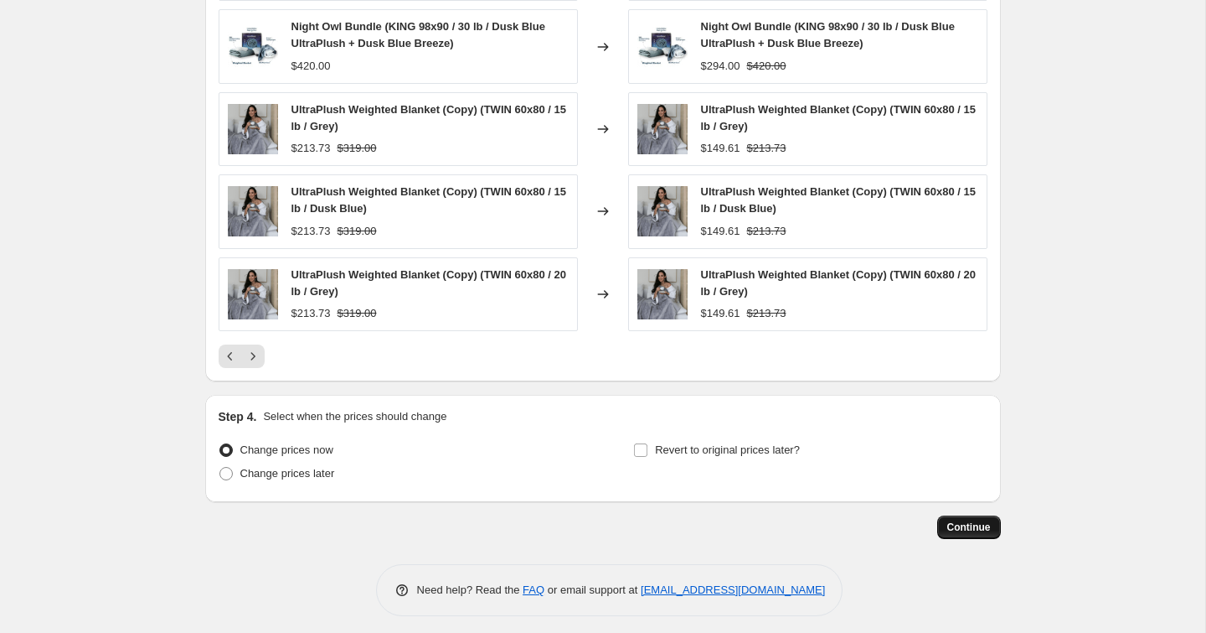
click at [966, 520] on span "Continue" at bounding box center [970, 526] width 44 height 13
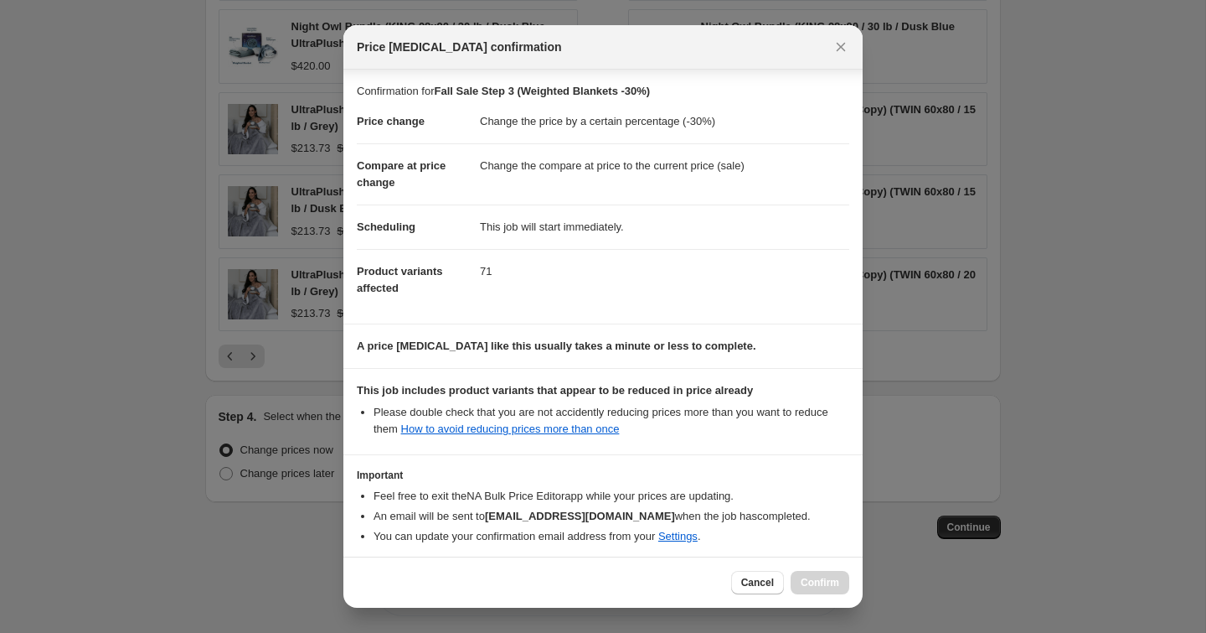
scroll to position [70, 0]
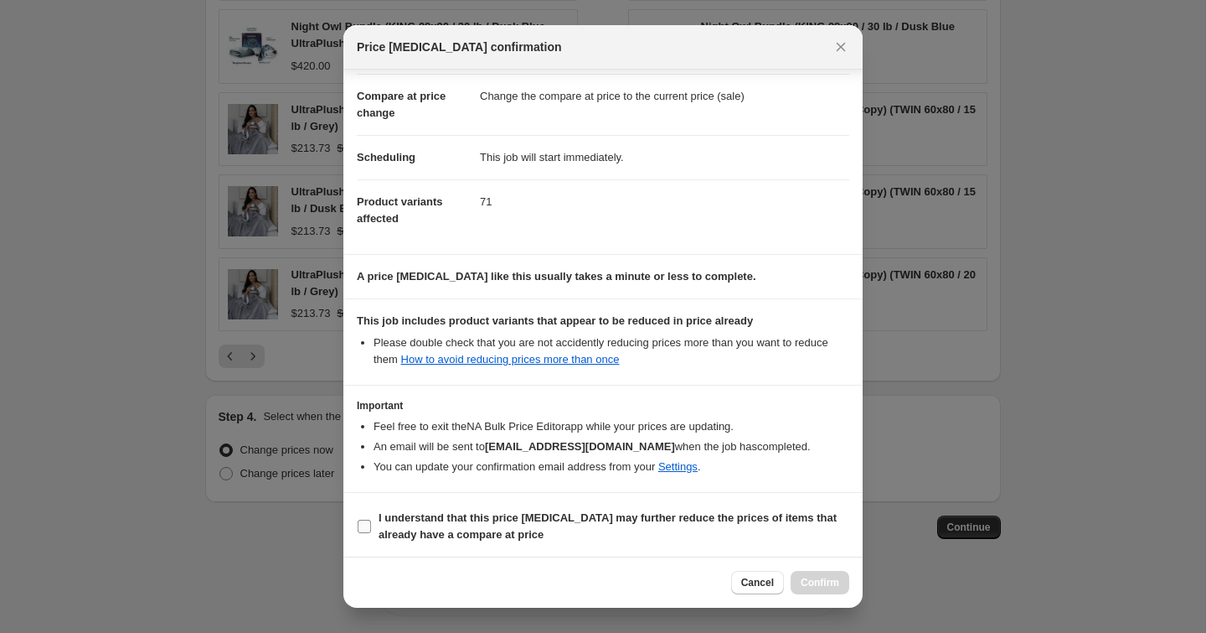
click at [744, 524] on span "I understand that this price [MEDICAL_DATA] may further reduce the prices of it…" at bounding box center [614, 526] width 471 height 34
click at [371, 524] on input "I understand that this price [MEDICAL_DATA] may further reduce the prices of it…" at bounding box center [364, 525] width 13 height 13
checkbox input "true"
click at [814, 581] on span "Confirm" at bounding box center [820, 582] width 39 height 13
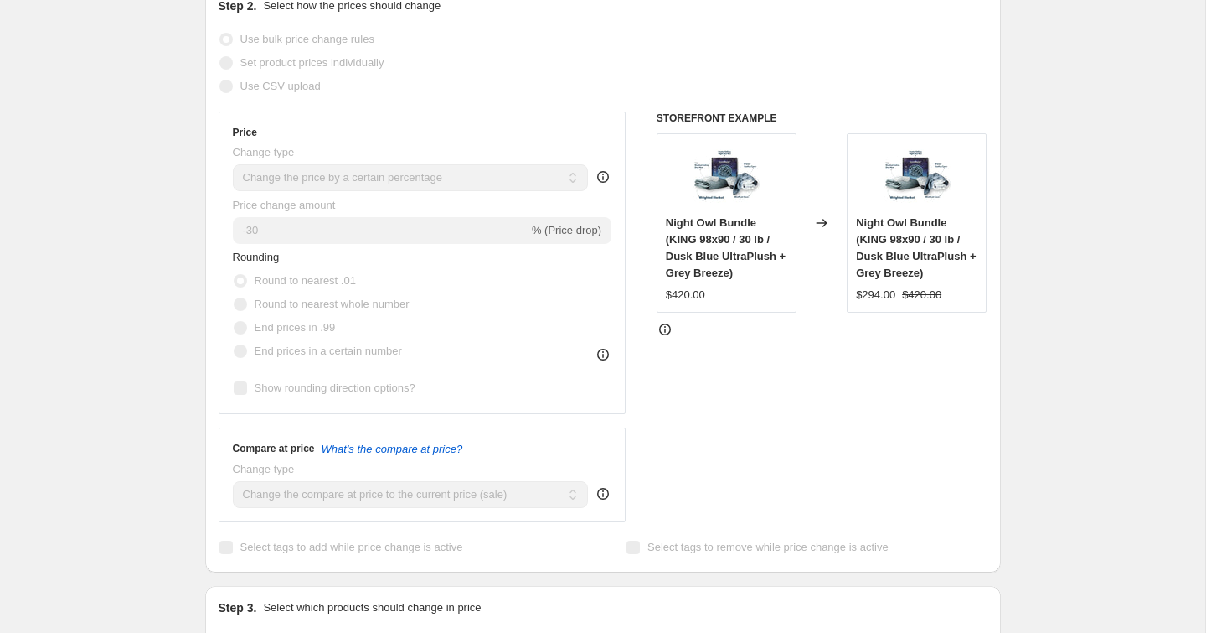
scroll to position [318, 0]
select select "percentage"
select select "collection"
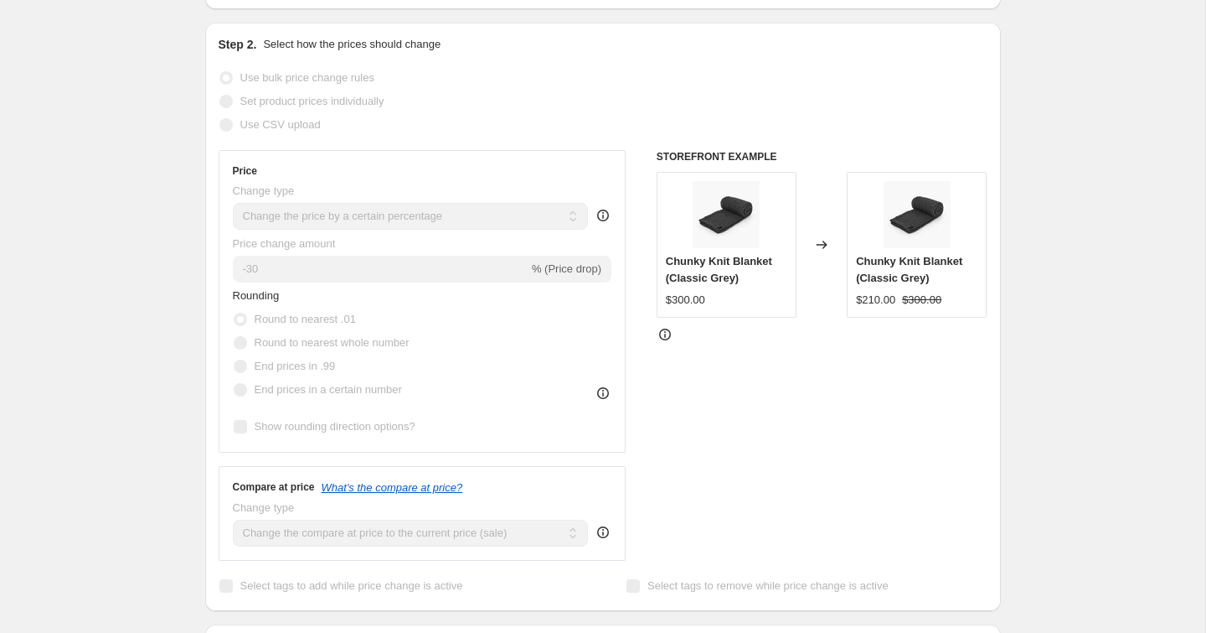
scroll to position [0, 0]
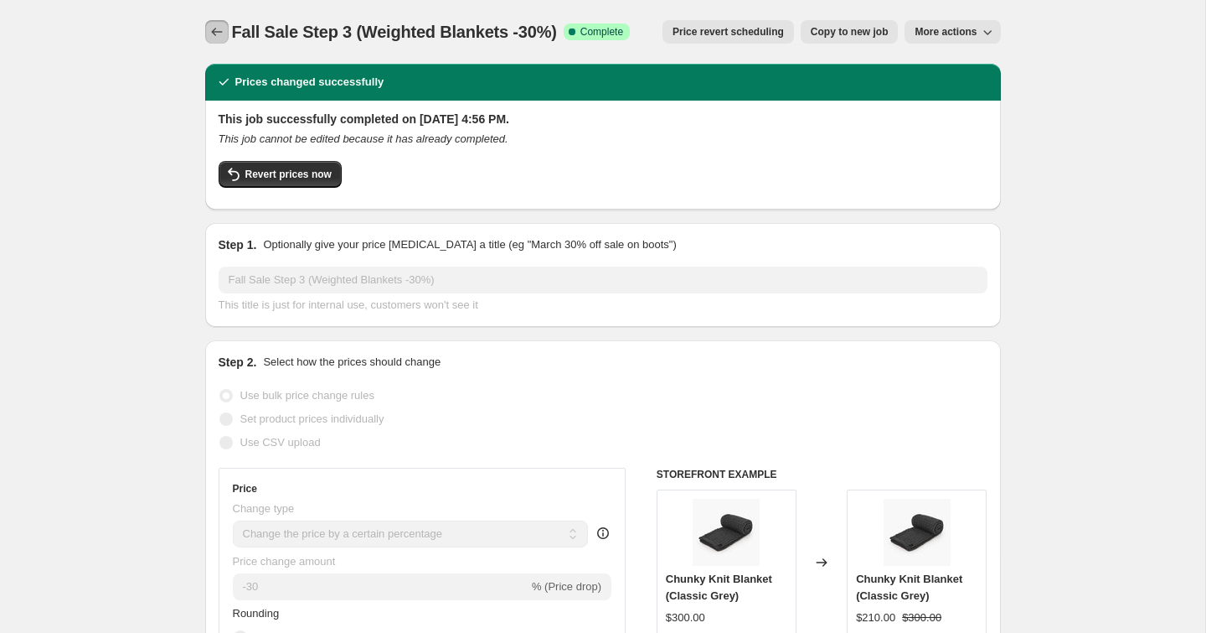
click at [209, 33] on icon "Price change jobs" at bounding box center [217, 31] width 17 height 17
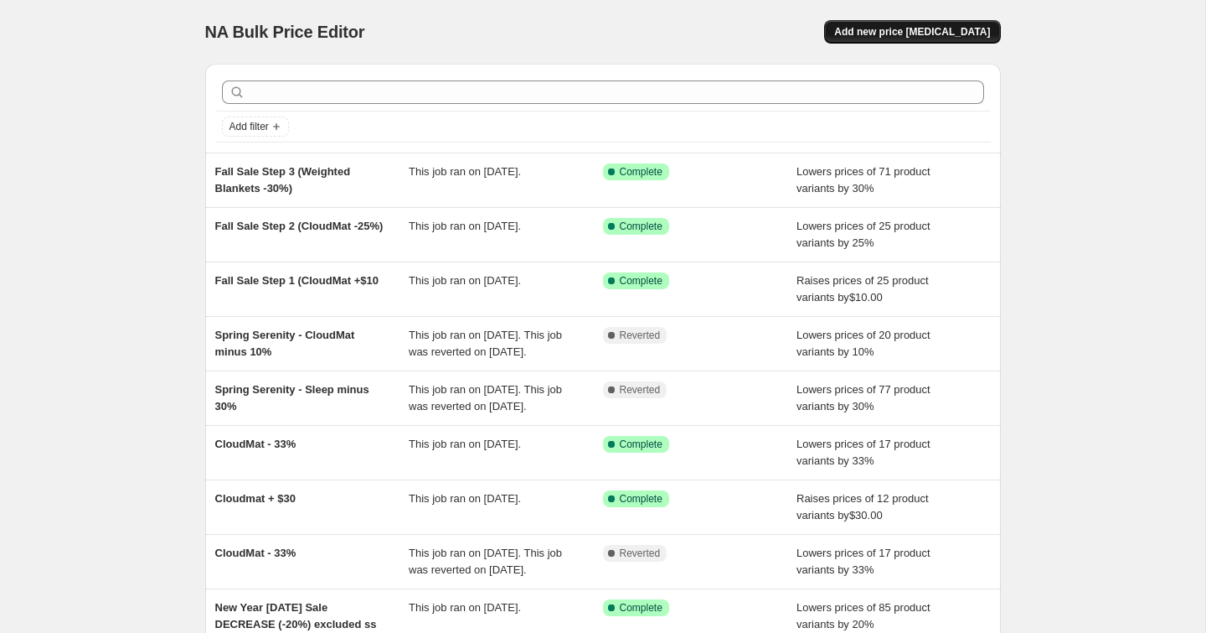
click at [882, 31] on span "Add new price [MEDICAL_DATA]" at bounding box center [912, 31] width 156 height 13
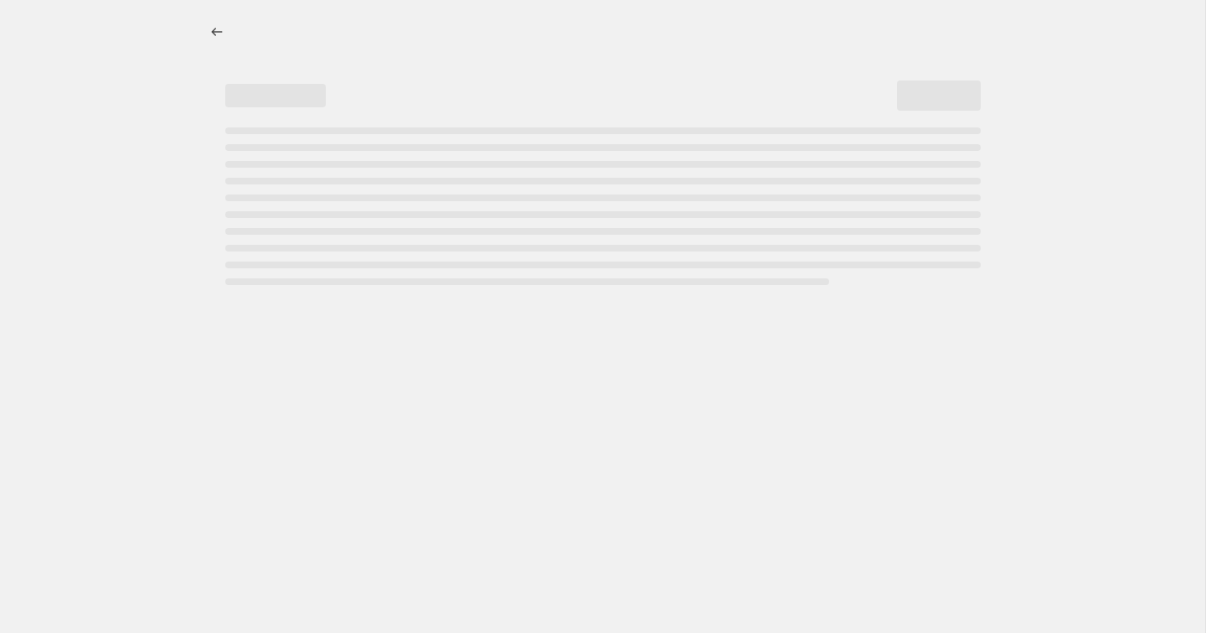
select select "percentage"
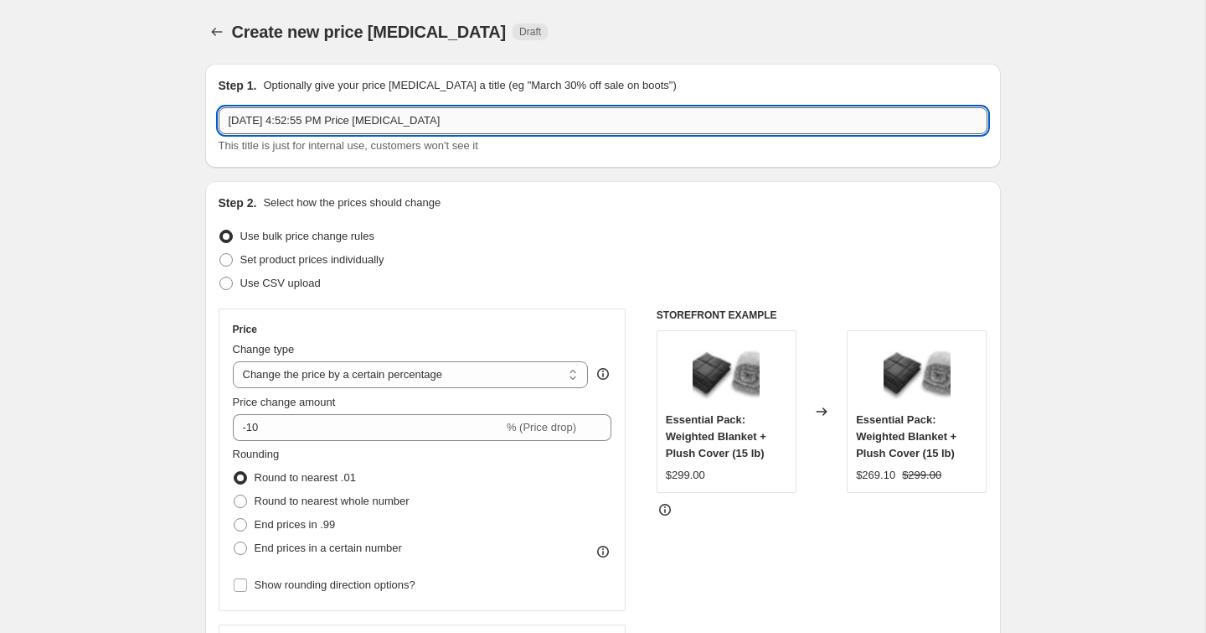
click at [386, 116] on input "[DATE] 4:52:55 PM Price [MEDICAL_DATA]" at bounding box center [603, 120] width 769 height 27
type input "Fall Sale Step 4 (Accessories -50%)"
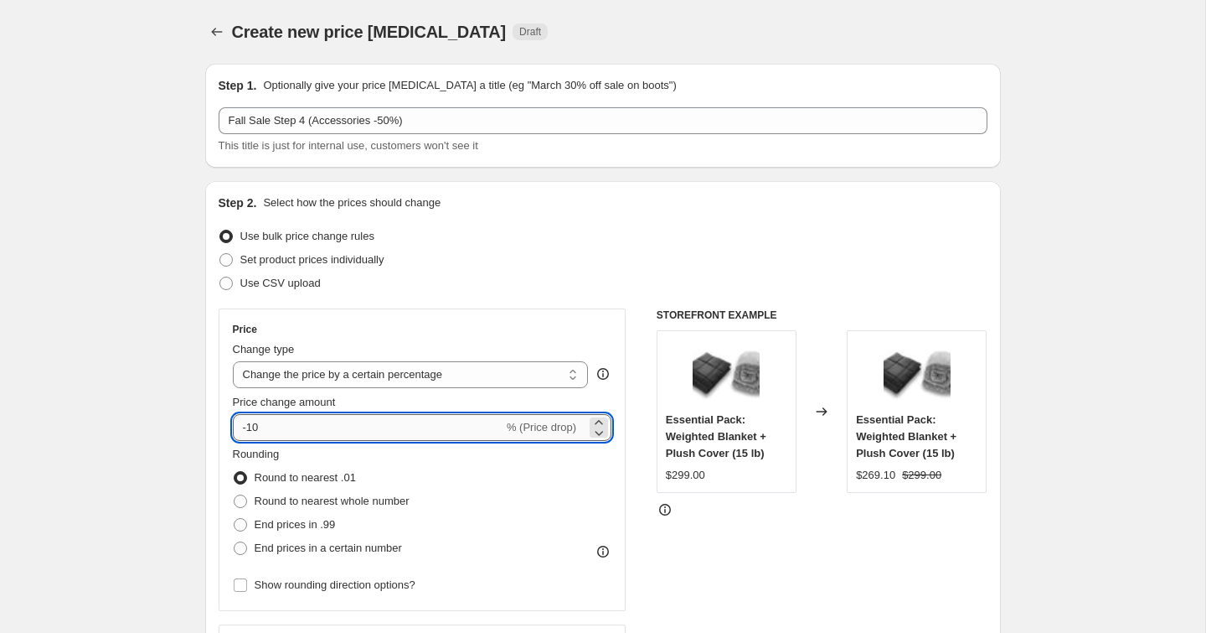
click at [252, 429] on input "-10" at bounding box center [368, 427] width 271 height 27
type input "-50"
click at [211, 421] on div "Step 2. Select how the prices should change Use bulk price change rules Set pro…" at bounding box center [603, 475] width 796 height 588
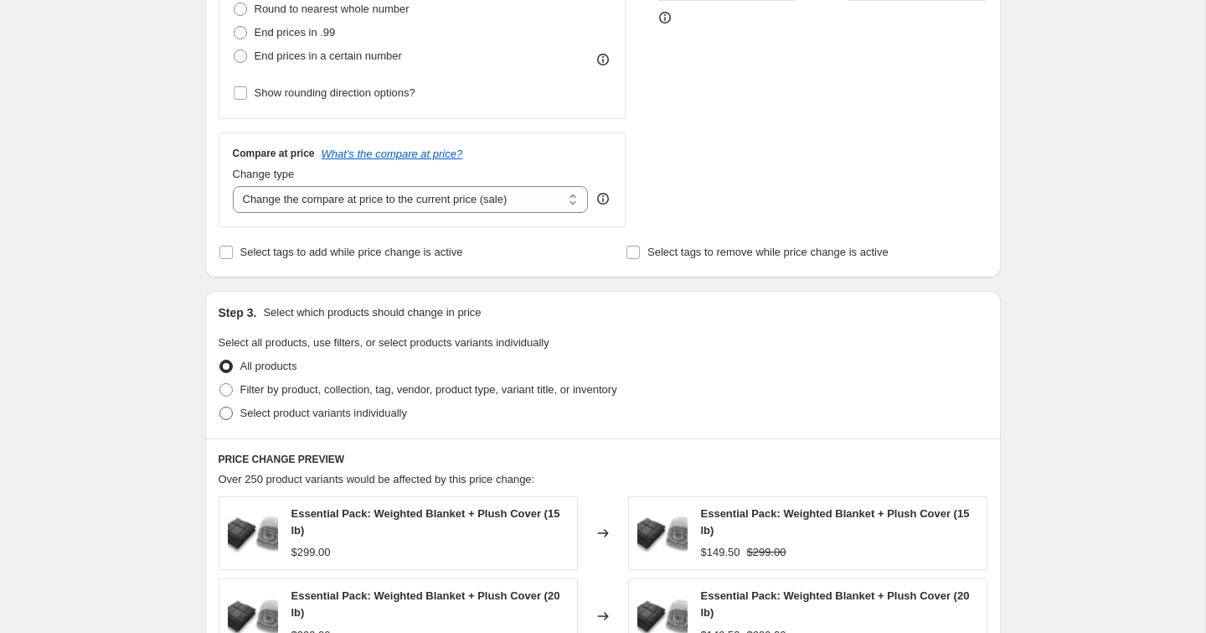
scroll to position [491, 0]
click at [321, 385] on span "Filter by product, collection, tag, vendor, product type, variant title, or inv…" at bounding box center [428, 390] width 377 height 13
click at [220, 385] on input "Filter by product, collection, tag, vendor, product type, variant title, or inv…" at bounding box center [220, 384] width 1 height 1
radio input "true"
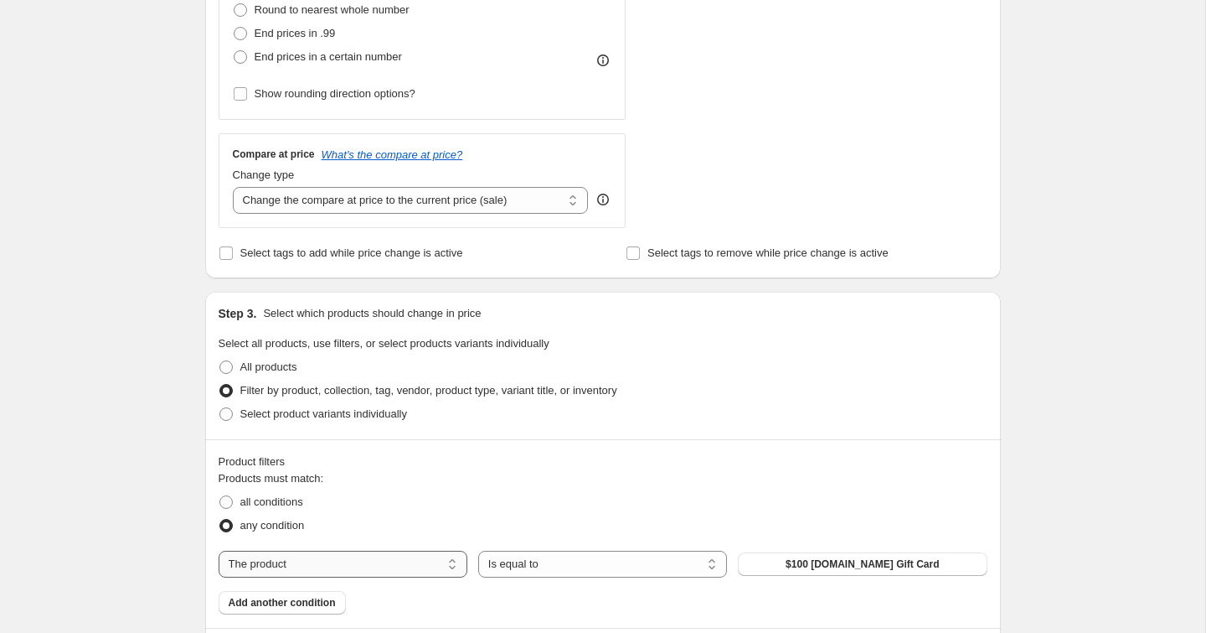
click at [292, 567] on select "The product The product's collection The product's tag The product's vendor The…" at bounding box center [343, 563] width 249 height 27
select select "collection"
click at [805, 550] on div "The product The product's collection The product's tag The product's vendor The…" at bounding box center [603, 563] width 769 height 27
click at [801, 552] on button "2.0 Collection" at bounding box center [862, 563] width 249 height 23
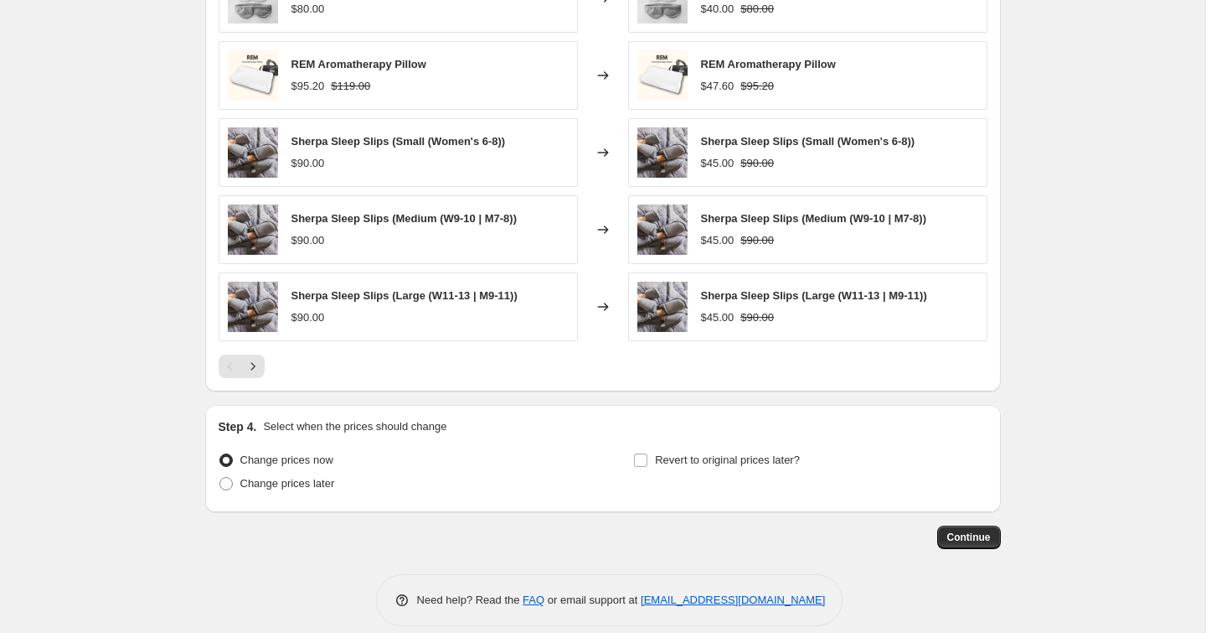
scroll to position [1220, 0]
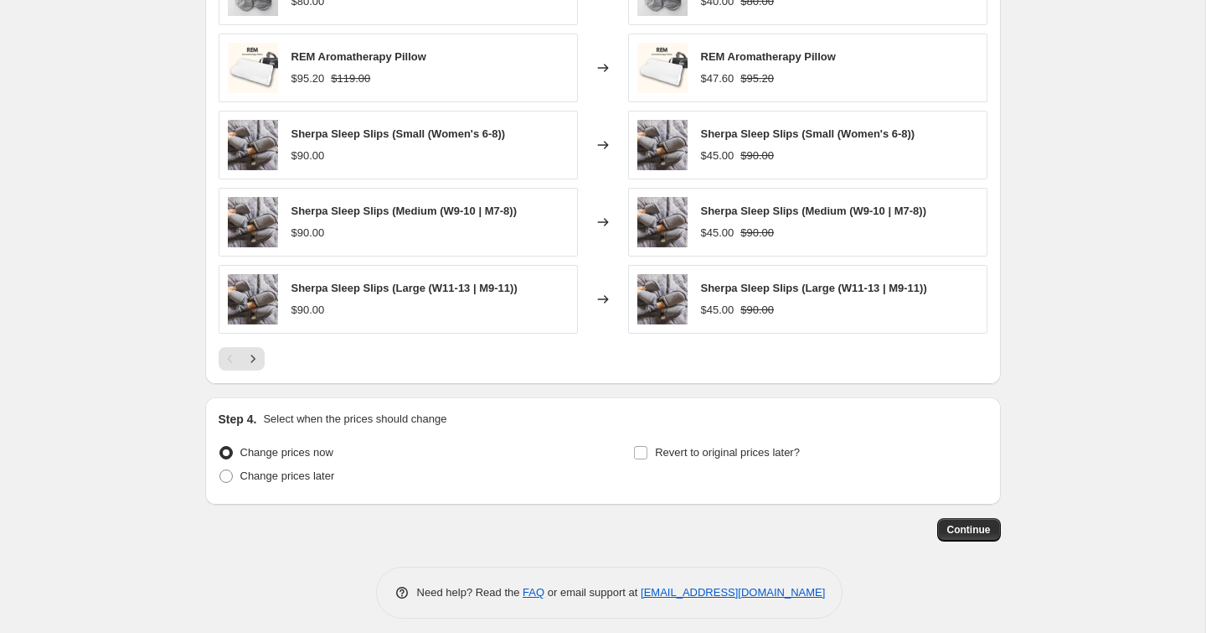
click at [966, 523] on span "Continue" at bounding box center [970, 529] width 44 height 13
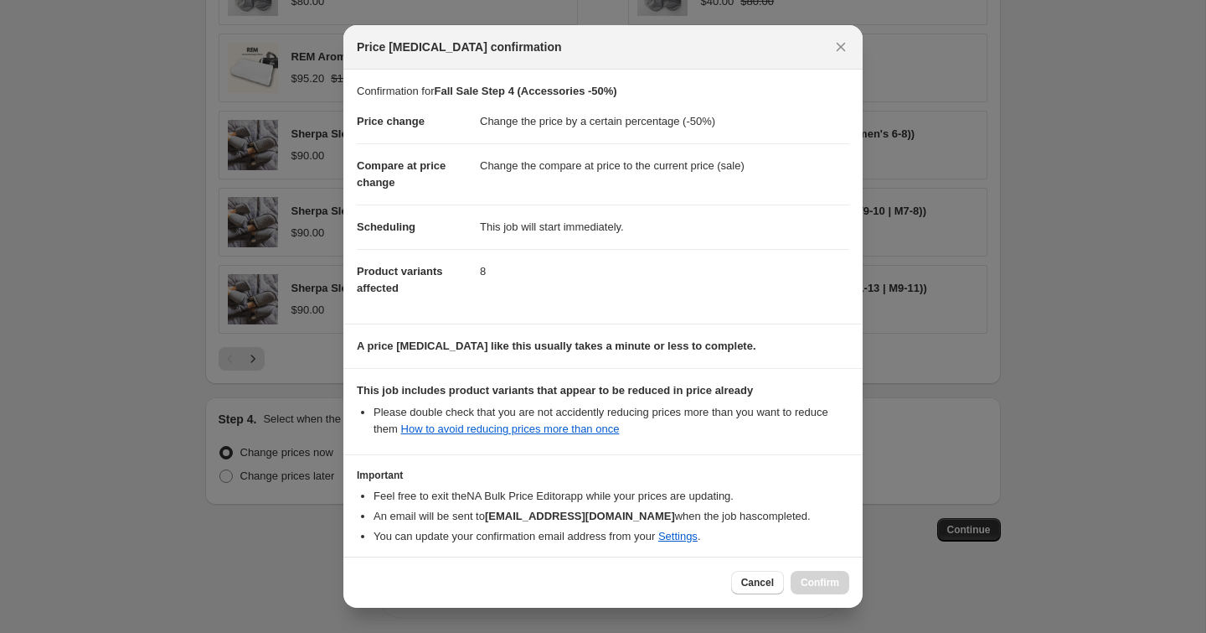
scroll to position [70, 0]
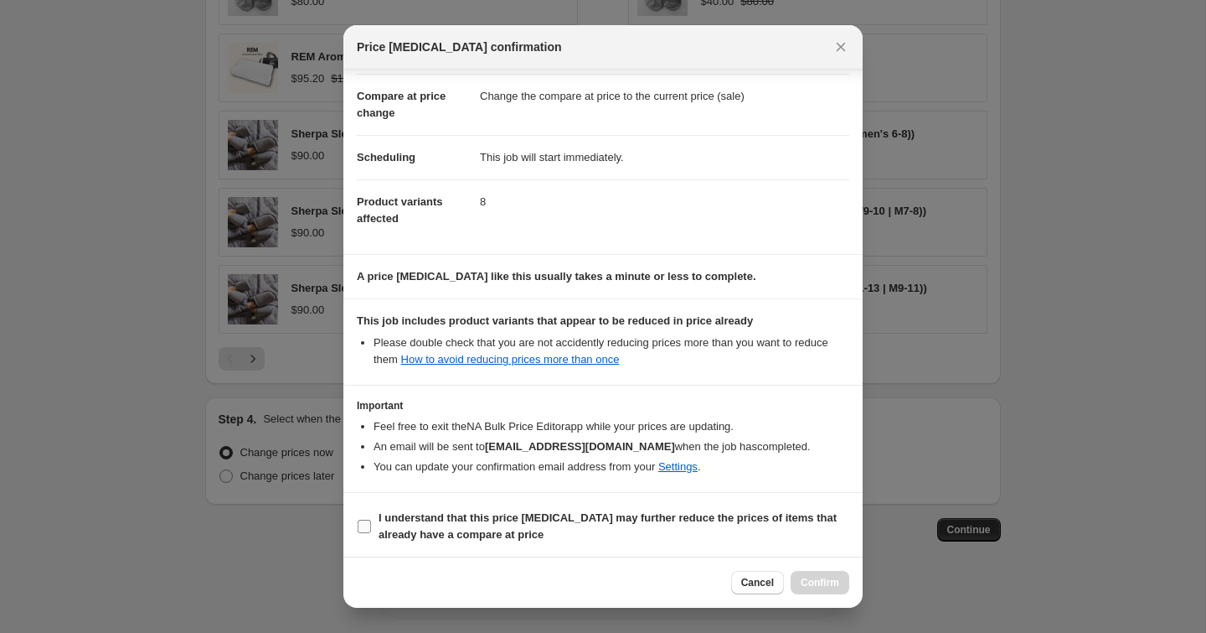
click at [643, 522] on span "I understand that this price [MEDICAL_DATA] may further reduce the prices of it…" at bounding box center [614, 526] width 471 height 34
click at [371, 522] on input "I understand that this price [MEDICAL_DATA] may further reduce the prices of it…" at bounding box center [364, 525] width 13 height 13
checkbox input "true"
click at [809, 578] on span "Confirm" at bounding box center [820, 582] width 39 height 13
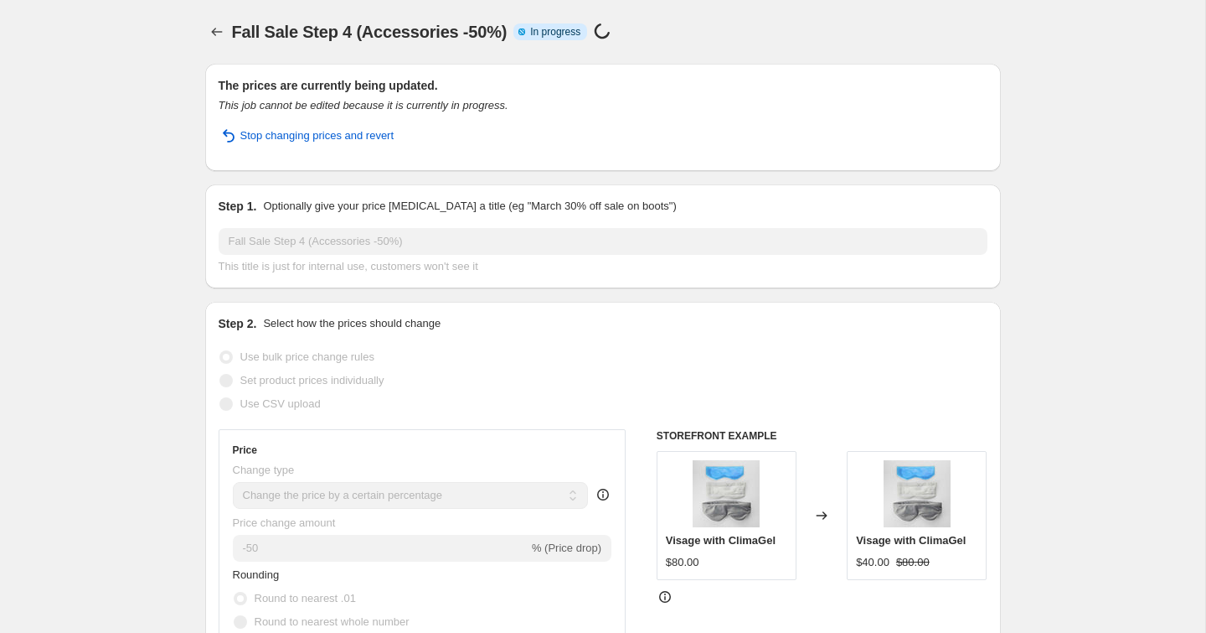
select select "percentage"
select select "collection"
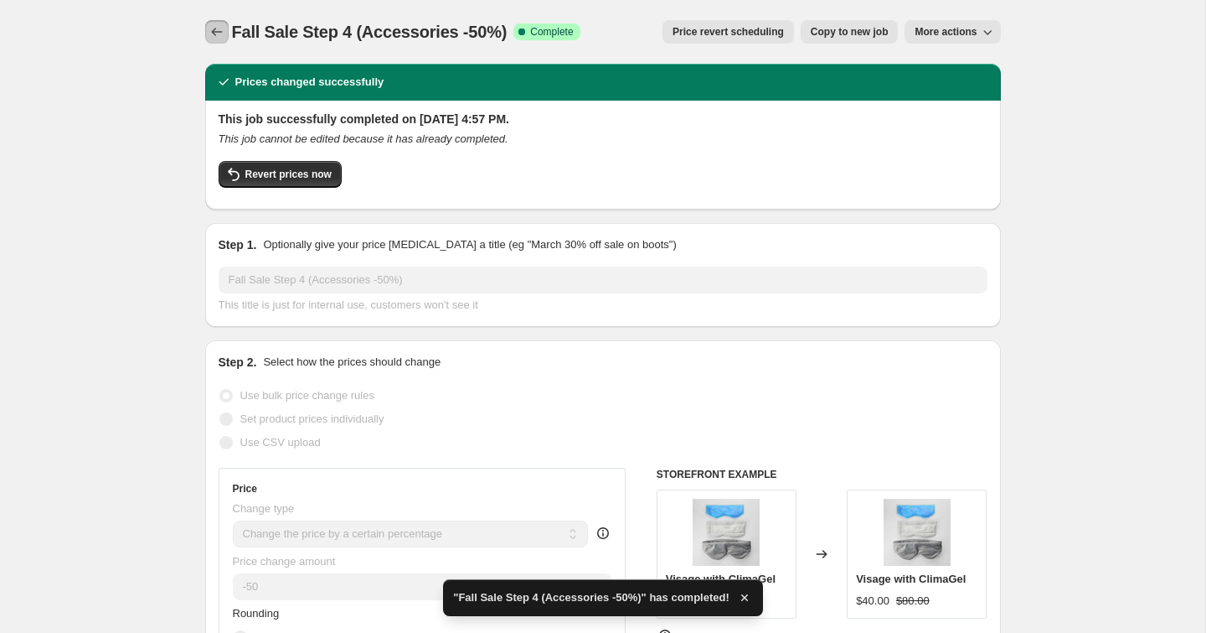
click at [219, 28] on icon "Price change jobs" at bounding box center [217, 31] width 17 height 17
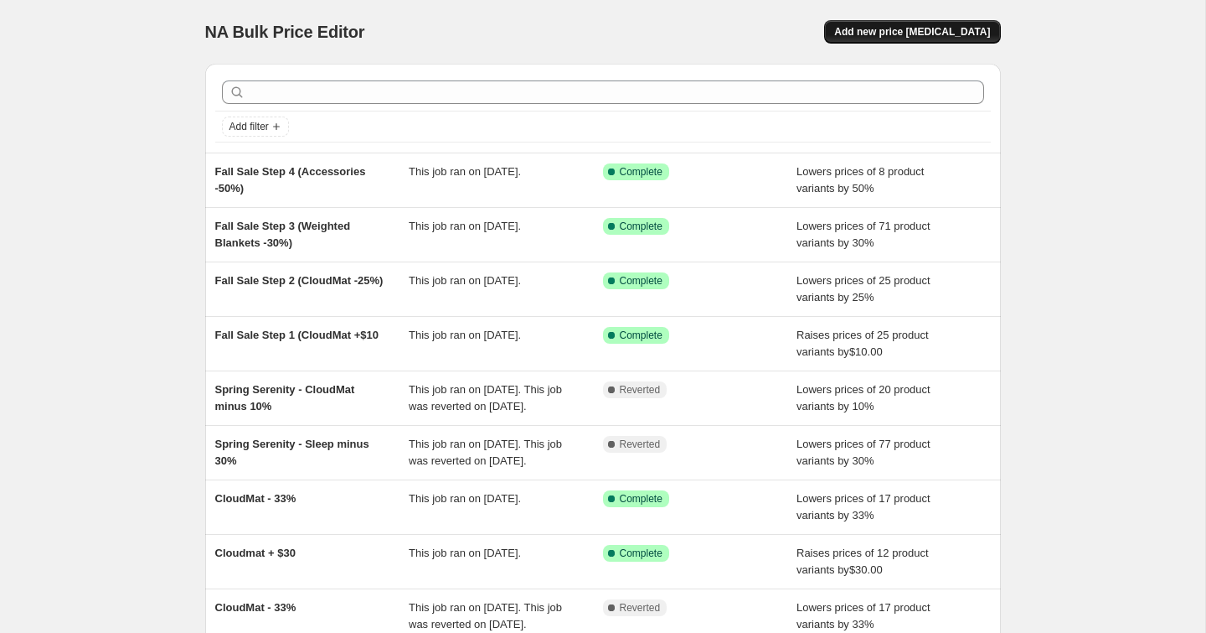
click at [886, 30] on span "Add new price [MEDICAL_DATA]" at bounding box center [912, 31] width 156 height 13
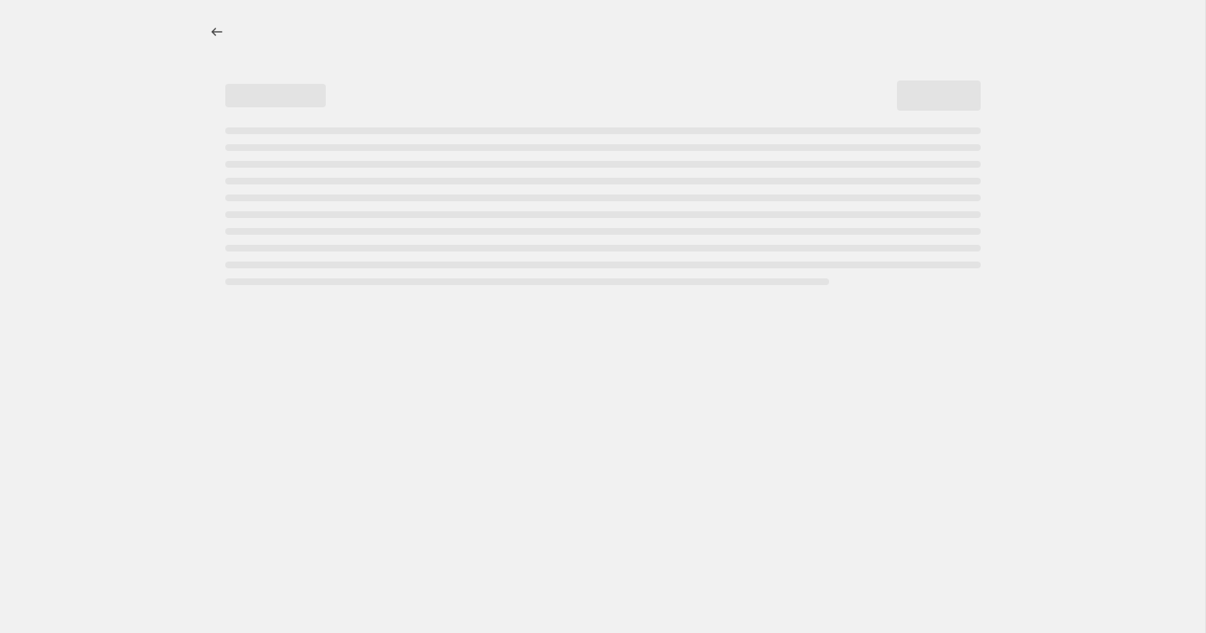
select select "percentage"
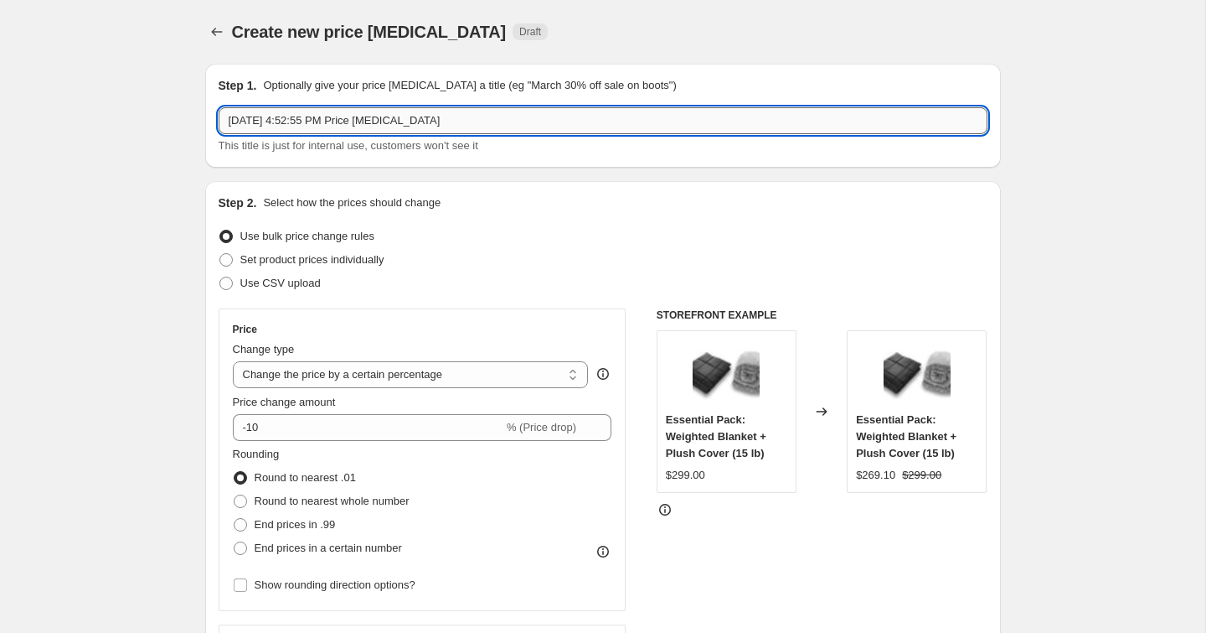
click at [388, 119] on input "[DATE] 4:52:55 PM Price [MEDICAL_DATA]" at bounding box center [603, 120] width 769 height 27
type input "Fall Sale Step 5 (Sheets/Doze -20%)"
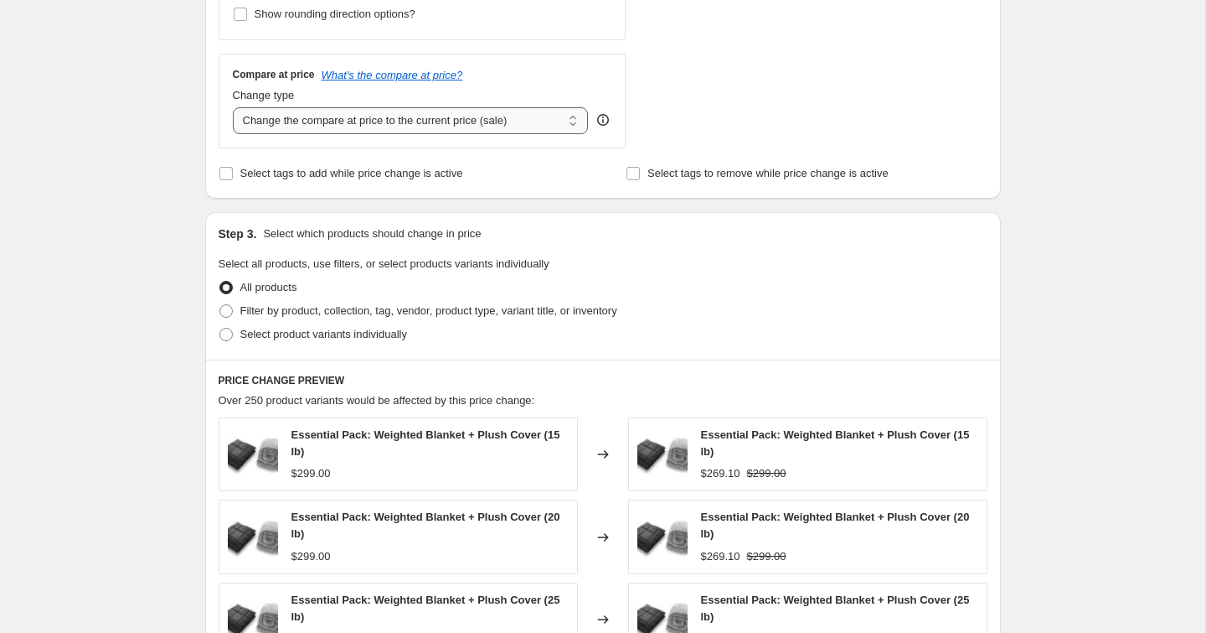
scroll to position [371, 0]
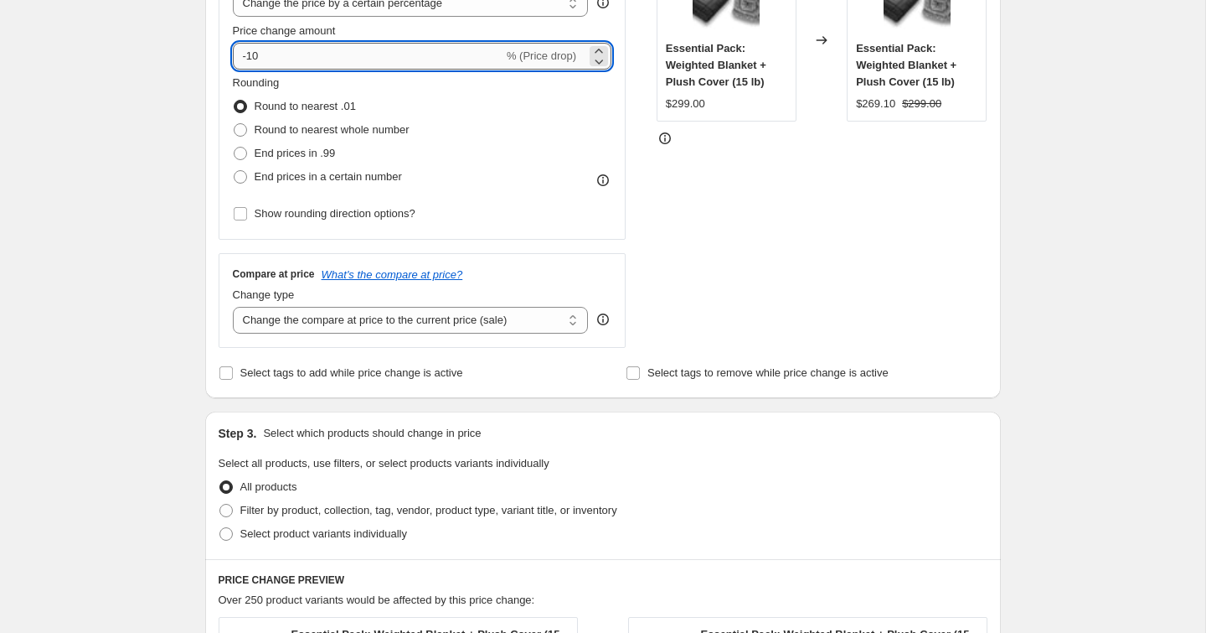
click at [306, 52] on input "-10" at bounding box center [368, 56] width 271 height 27
type input "-1"
type input "-20"
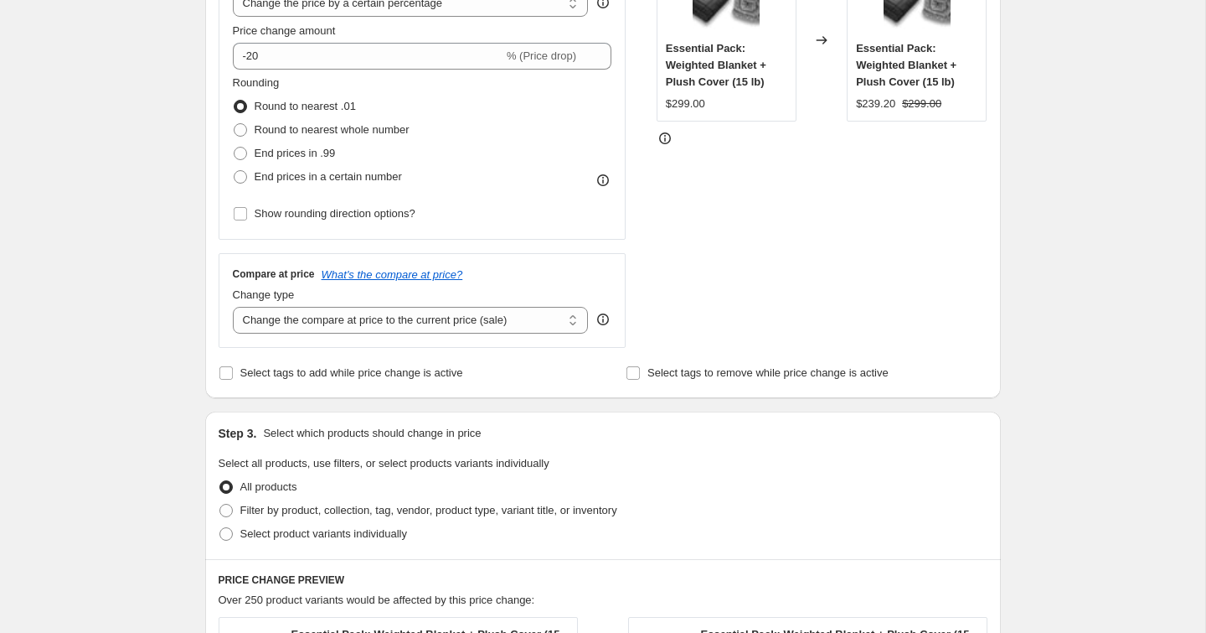
click at [98, 315] on div "Create new price [MEDICAL_DATA]. This page is ready Create new price [MEDICAL_D…" at bounding box center [603, 480] width 1206 height 1702
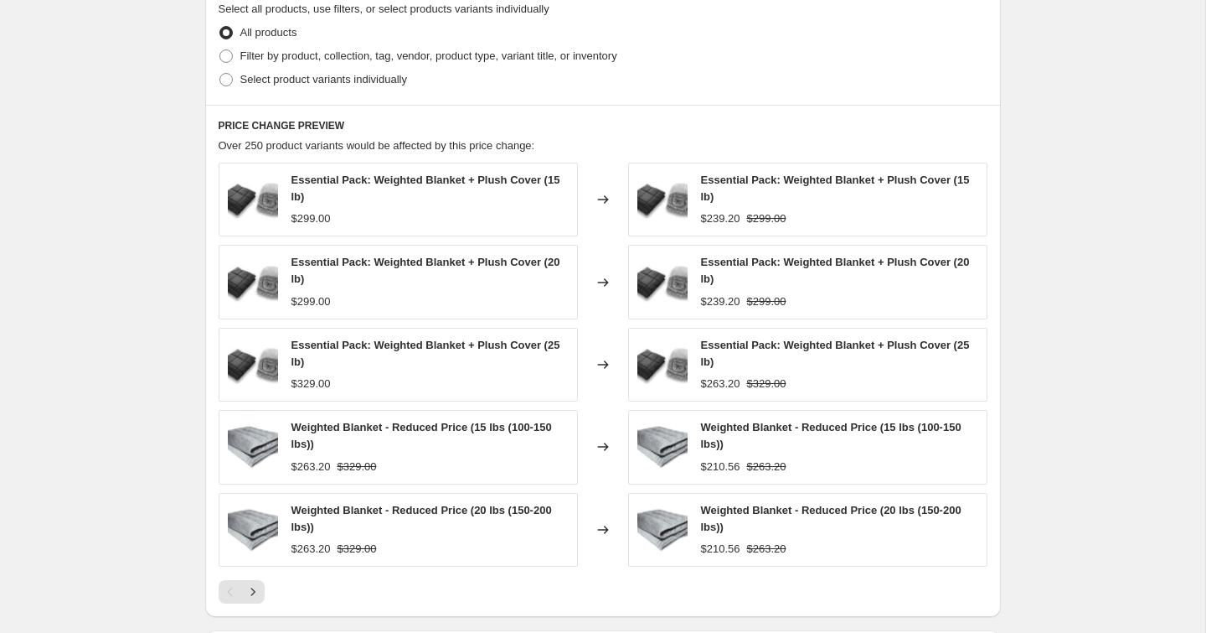
scroll to position [823, 0]
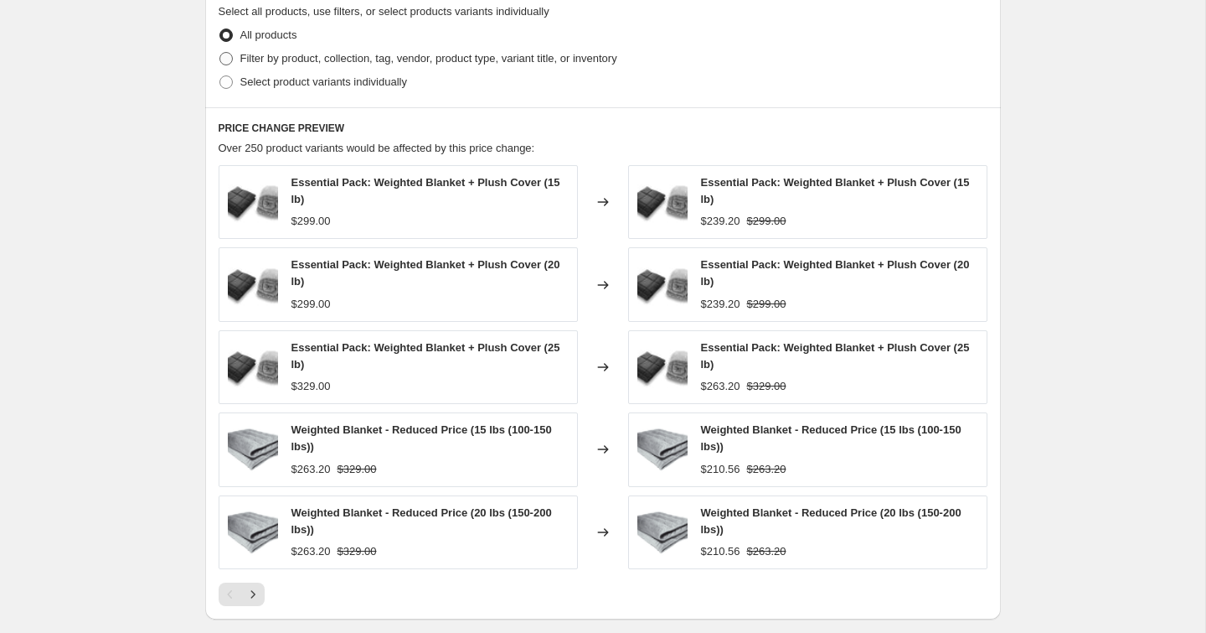
click at [287, 58] on span "Filter by product, collection, tag, vendor, product type, variant title, or inv…" at bounding box center [428, 58] width 377 height 13
click at [220, 53] on input "Filter by product, collection, tag, vendor, product type, variant title, or inv…" at bounding box center [220, 52] width 1 height 1
radio input "true"
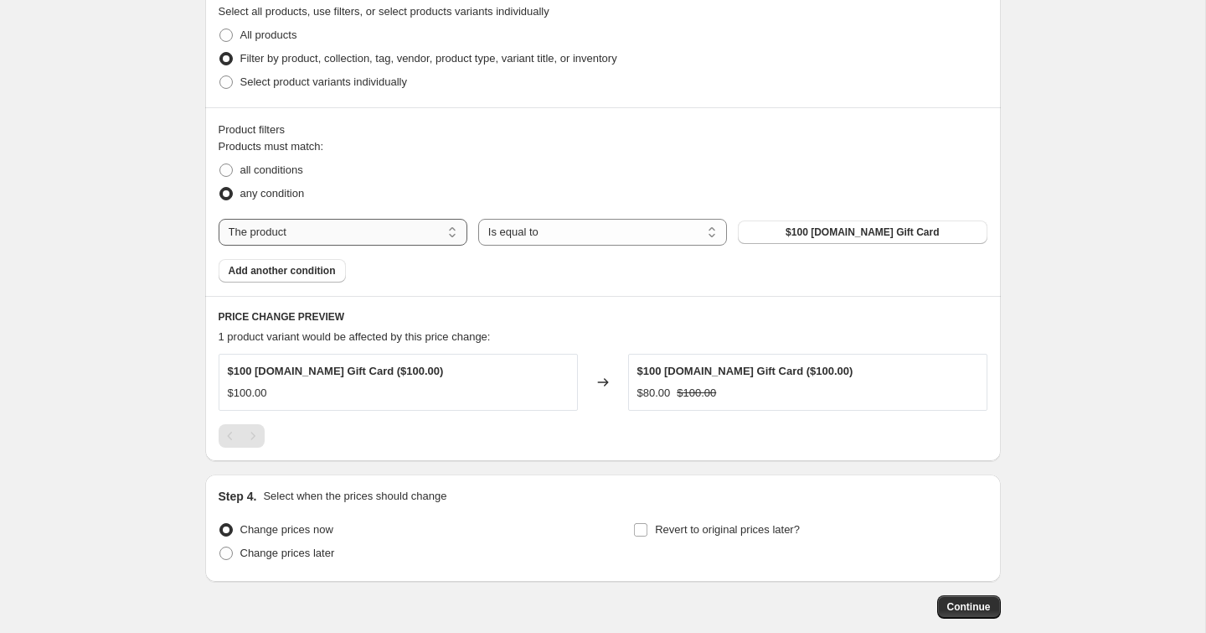
click at [407, 230] on select "The product The product's collection The product's tag The product's vendor The…" at bounding box center [343, 232] width 249 height 27
select select "collection"
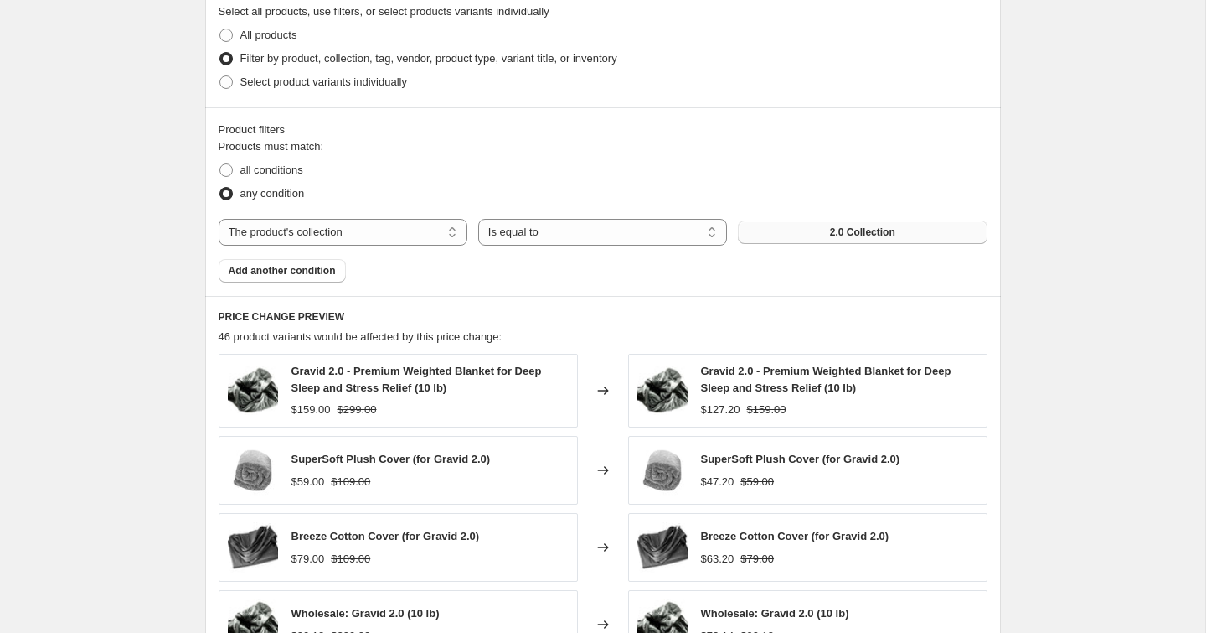
click at [781, 230] on button "2.0 Collection" at bounding box center [862, 231] width 249 height 23
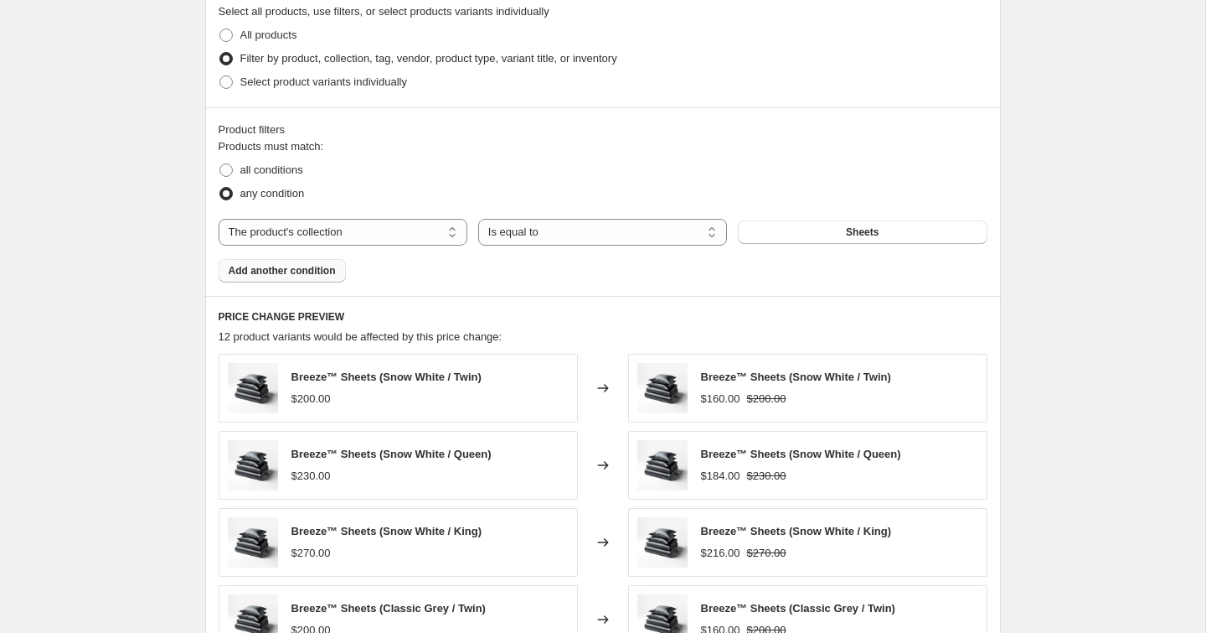
click at [291, 270] on span "Add another condition" at bounding box center [282, 270] width 107 height 13
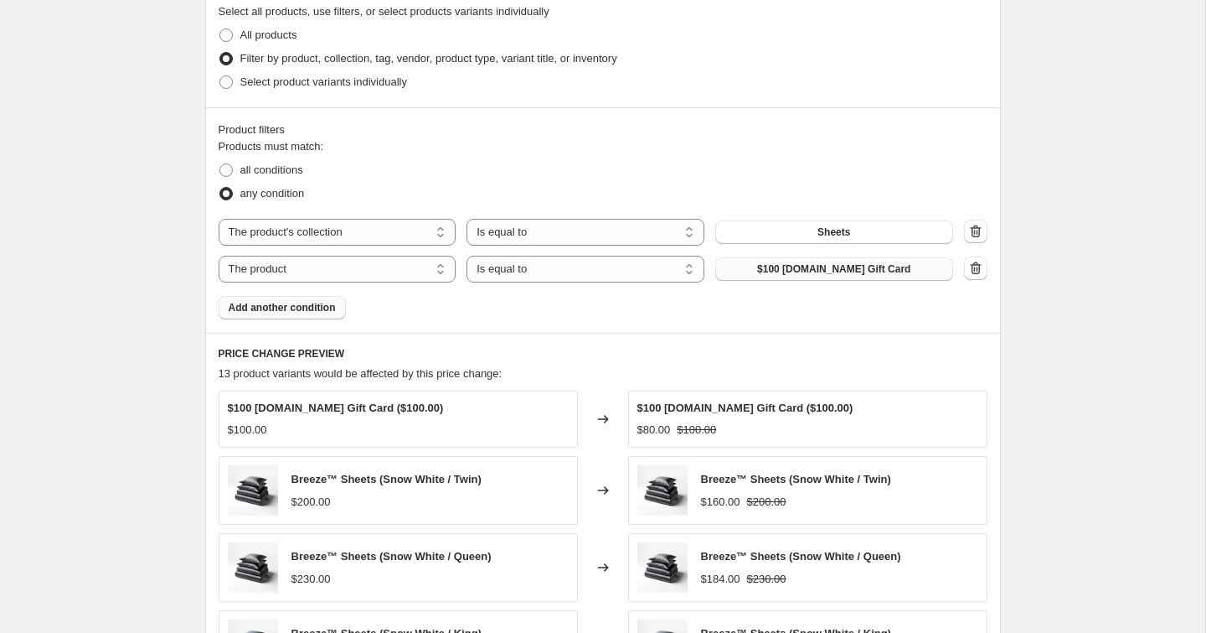
click at [756, 264] on button "$100 [DOMAIN_NAME] Gift Card" at bounding box center [834, 268] width 238 height 23
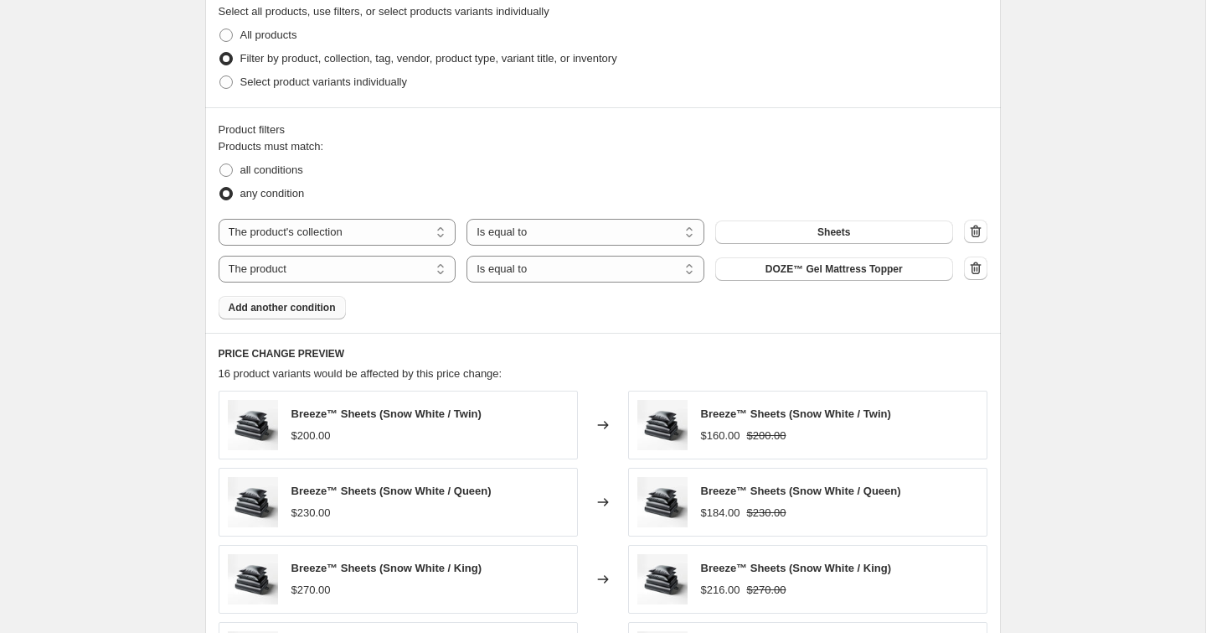
scroll to position [1261, 0]
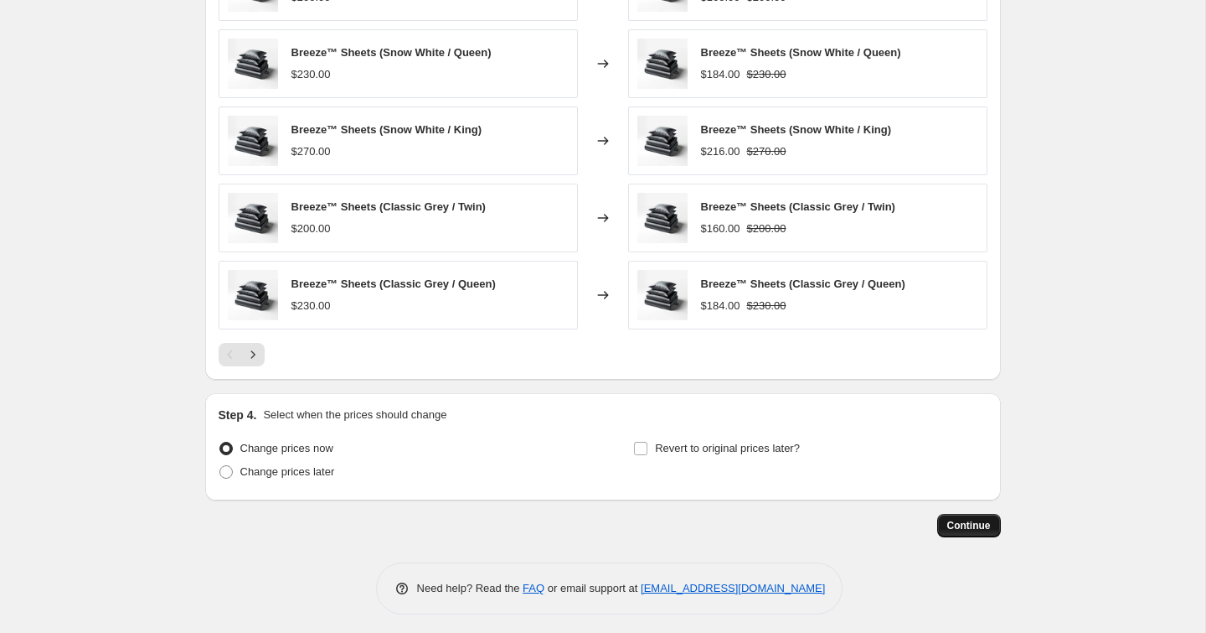
click at [965, 514] on button "Continue" at bounding box center [969, 525] width 64 height 23
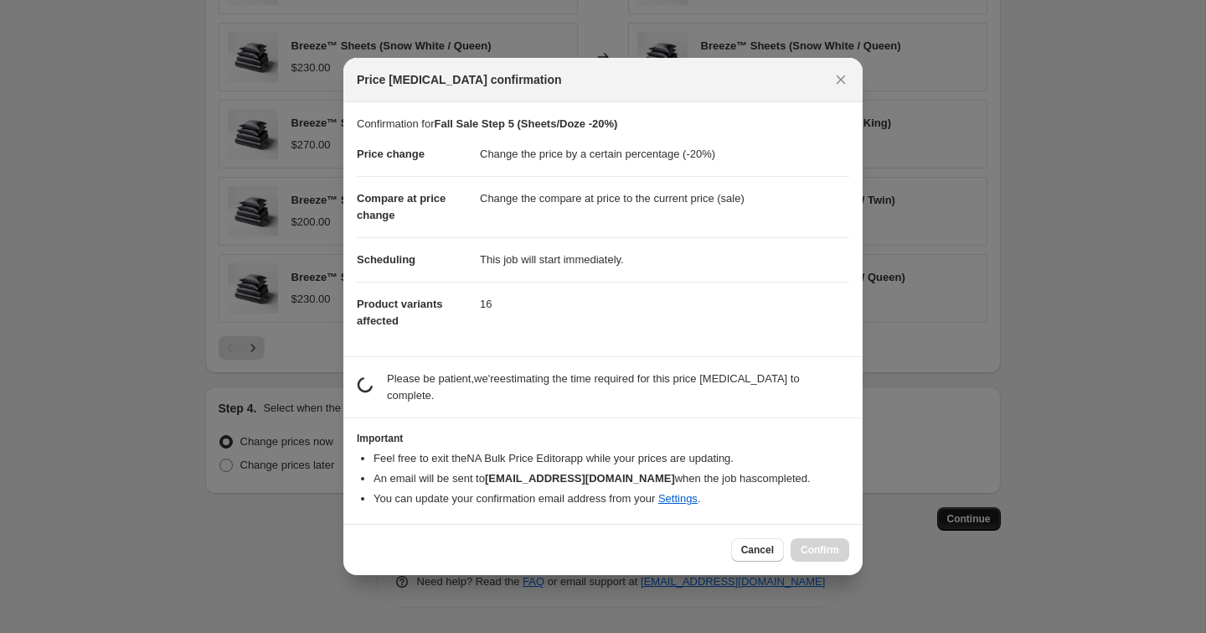
scroll to position [0, 0]
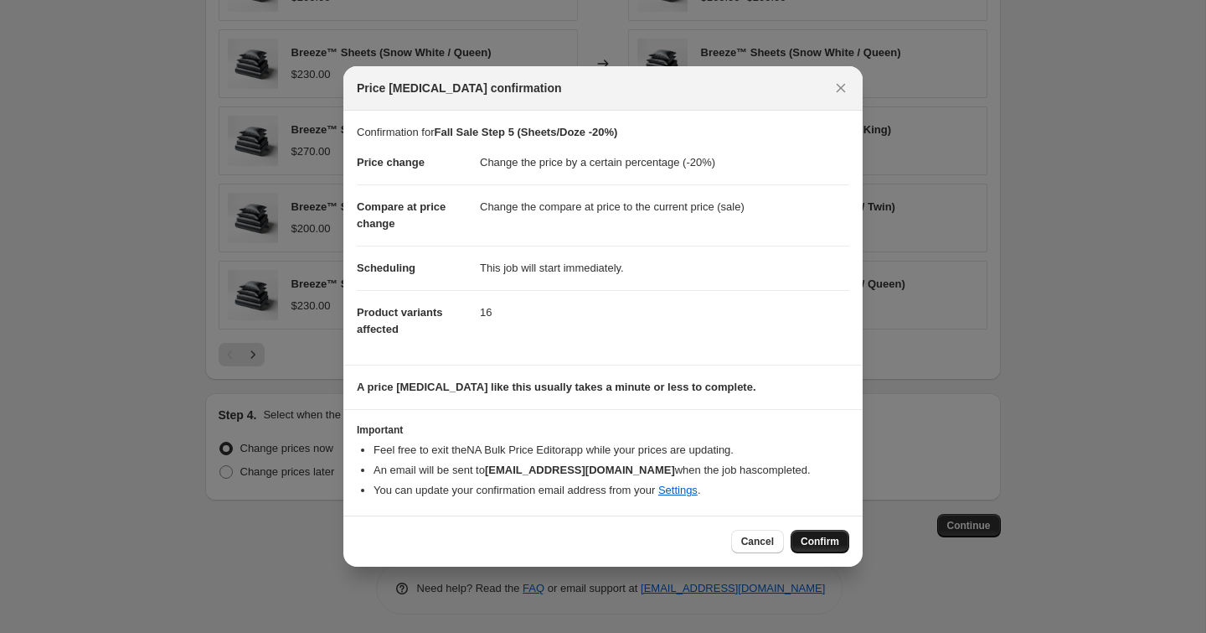
click at [824, 537] on span "Confirm" at bounding box center [820, 541] width 39 height 13
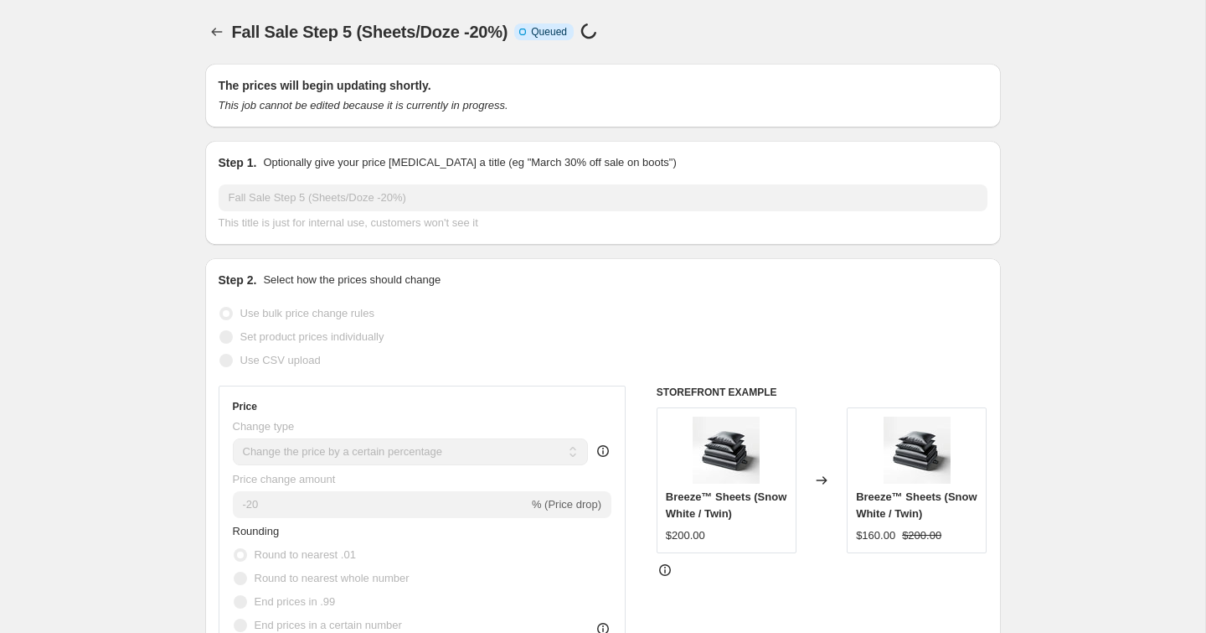
select select "percentage"
select select "collection"
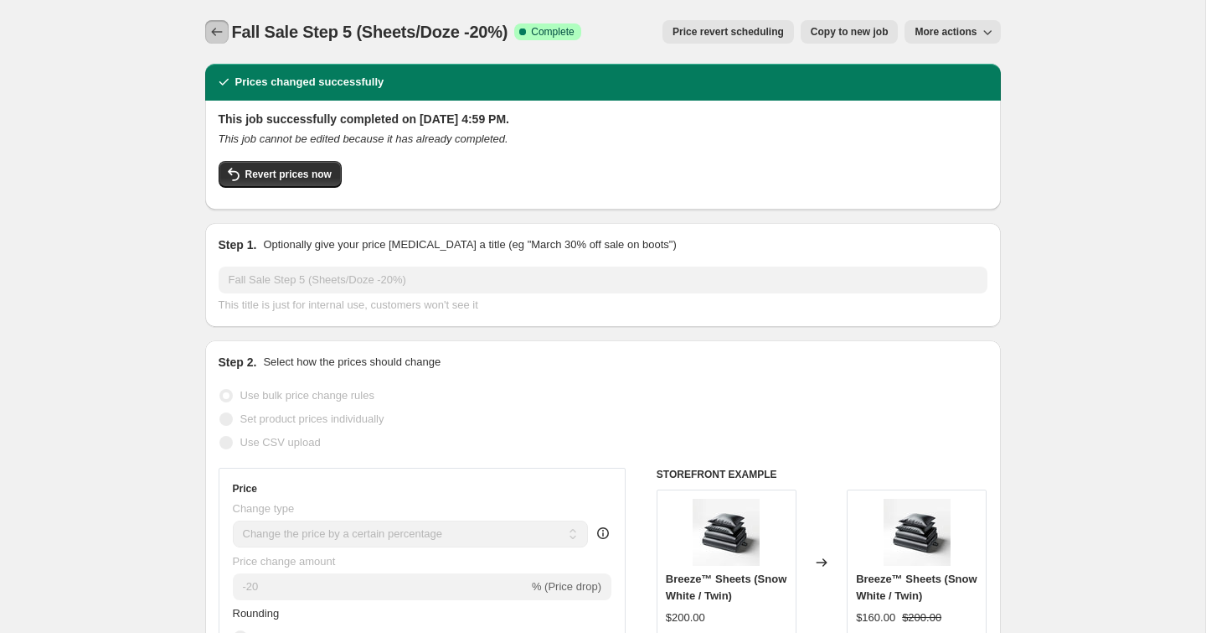
click at [210, 27] on icon "Price change jobs" at bounding box center [217, 31] width 17 height 17
